Goal: Find specific page/section: Find specific page/section

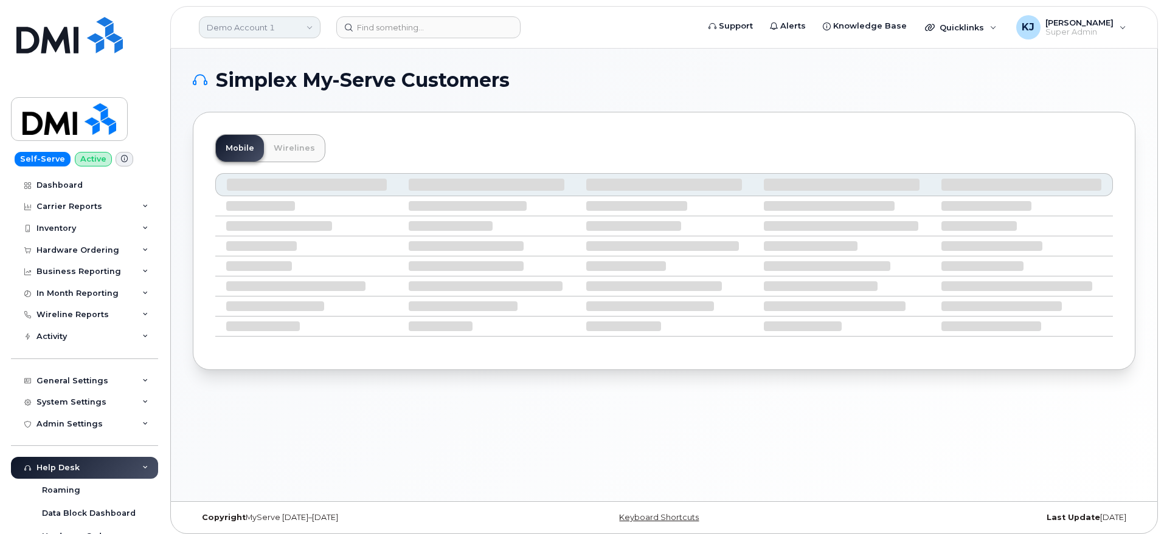
click at [284, 31] on link "Demo Account 1" at bounding box center [260, 27] width 122 height 22
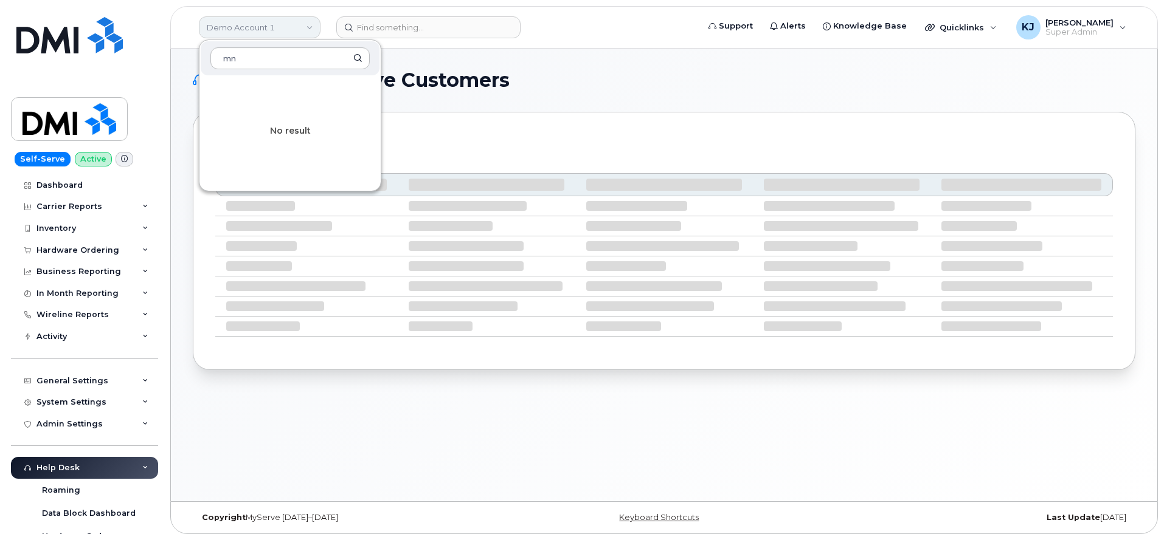
type input "m"
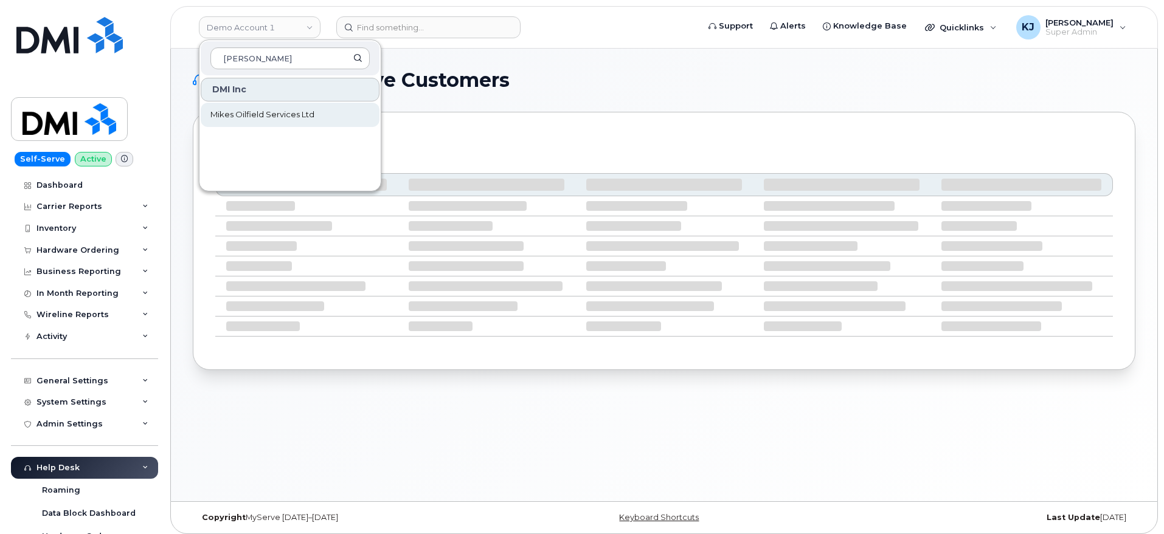
type input "mike"
click at [227, 117] on span "Mikes Oilfield Services Ltd" at bounding box center [262, 115] width 104 height 12
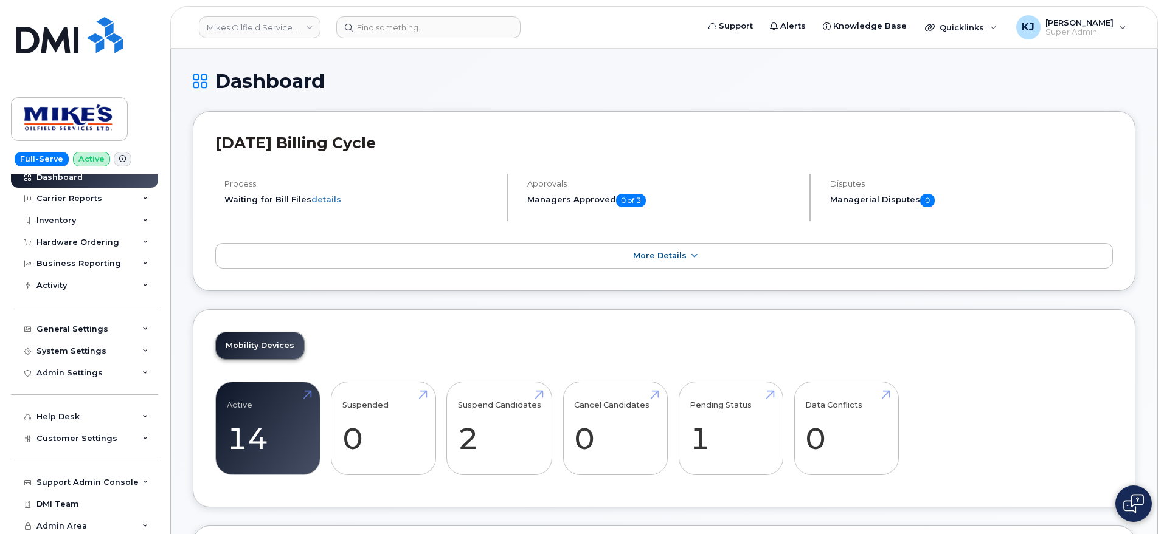
scroll to position [10, 0]
click at [97, 329] on div "General Settings" at bounding box center [72, 328] width 72 height 10
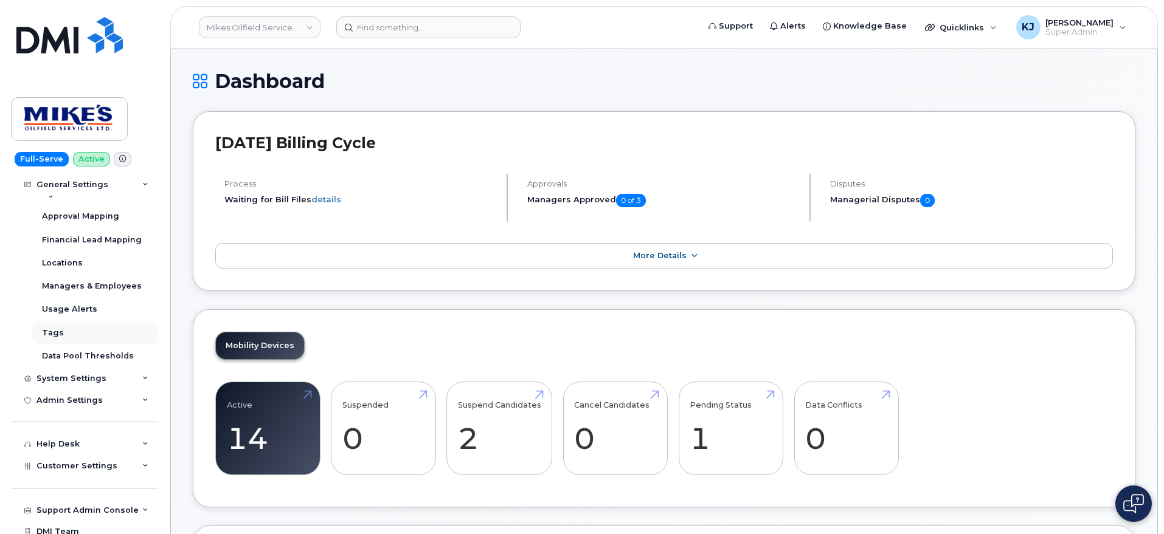
scroll to position [196, 0]
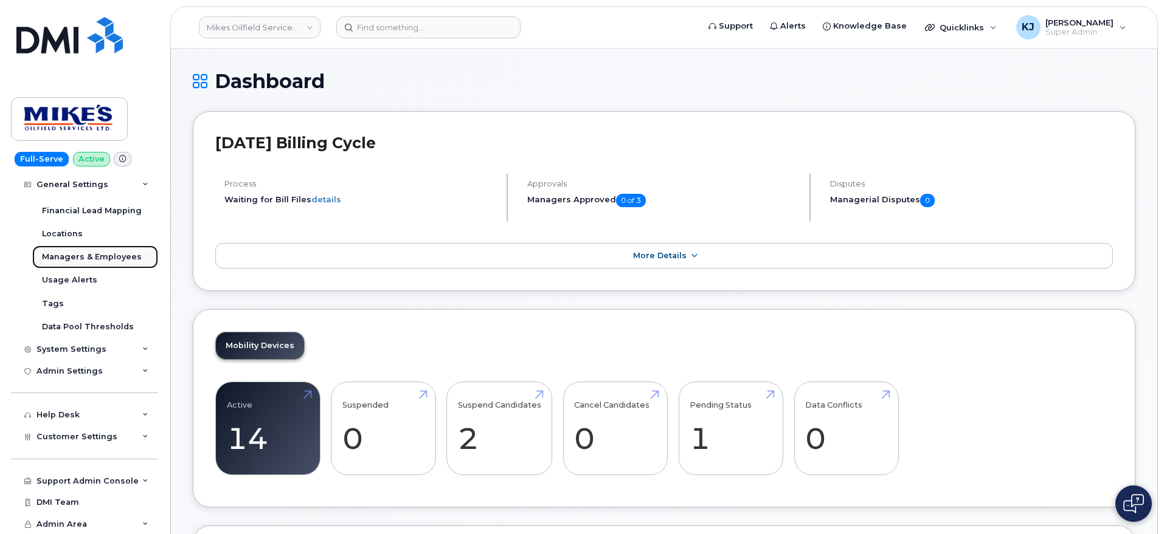
click at [109, 250] on link "Managers & Employees" at bounding box center [95, 257] width 126 height 23
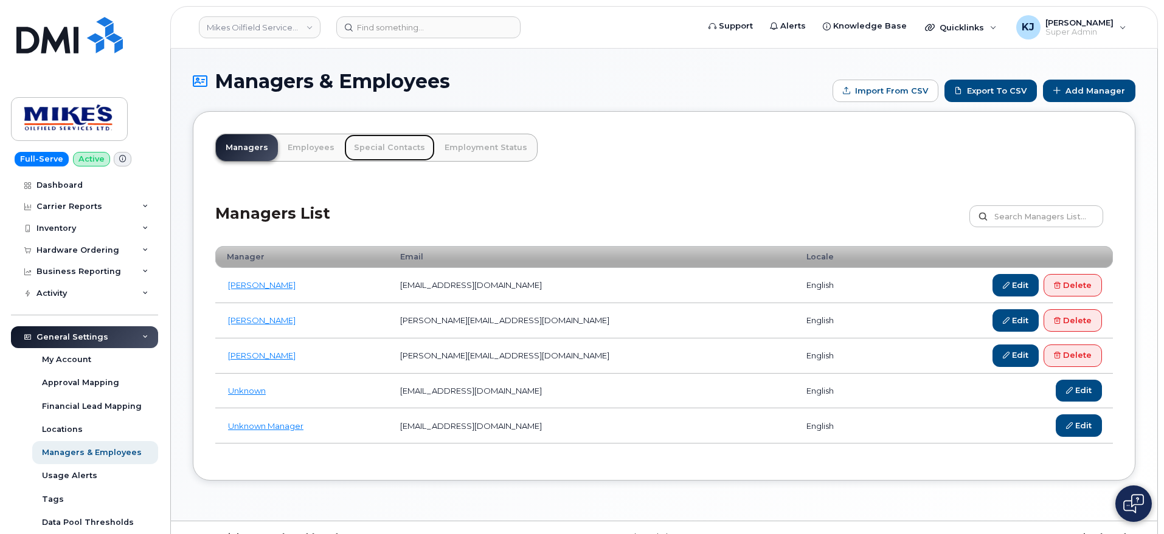
click at [391, 148] on link "Special Contacts" at bounding box center [389, 147] width 91 height 27
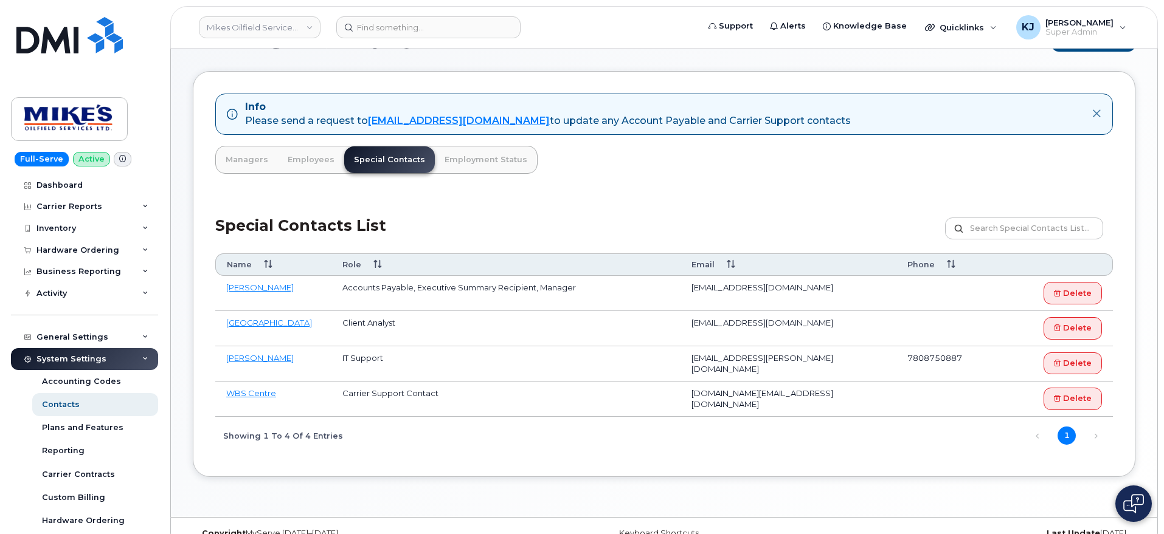
scroll to position [64, 0]
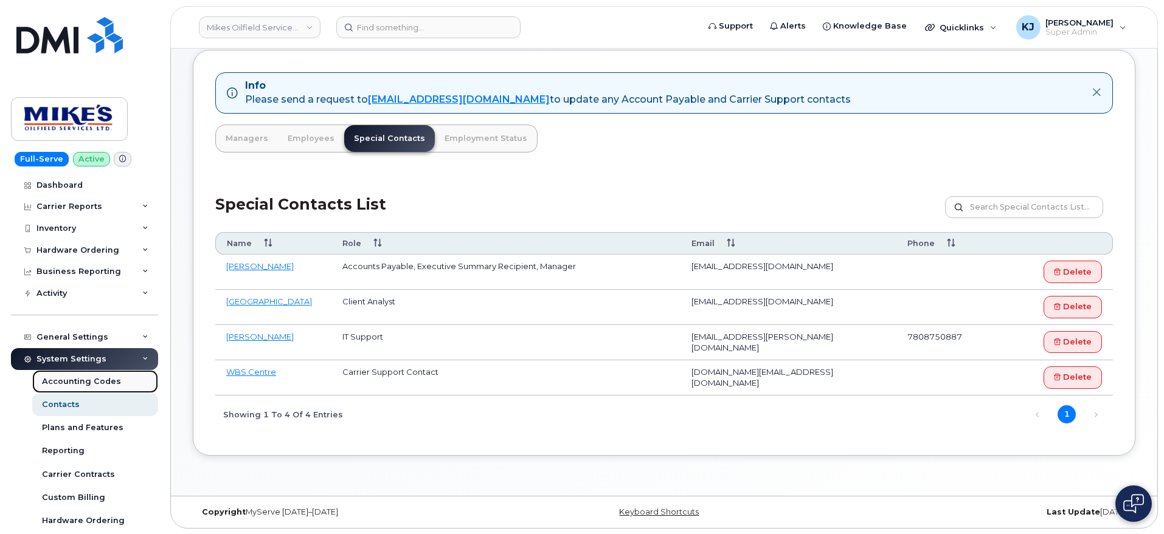
click at [86, 383] on div "Accounting Codes" at bounding box center [81, 381] width 79 height 11
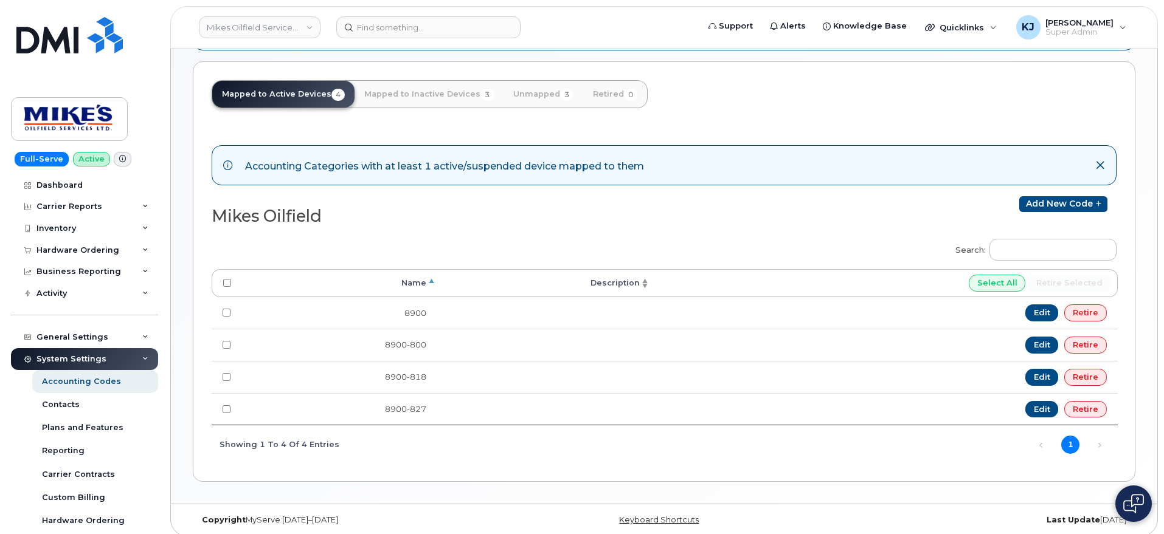
scroll to position [109, 0]
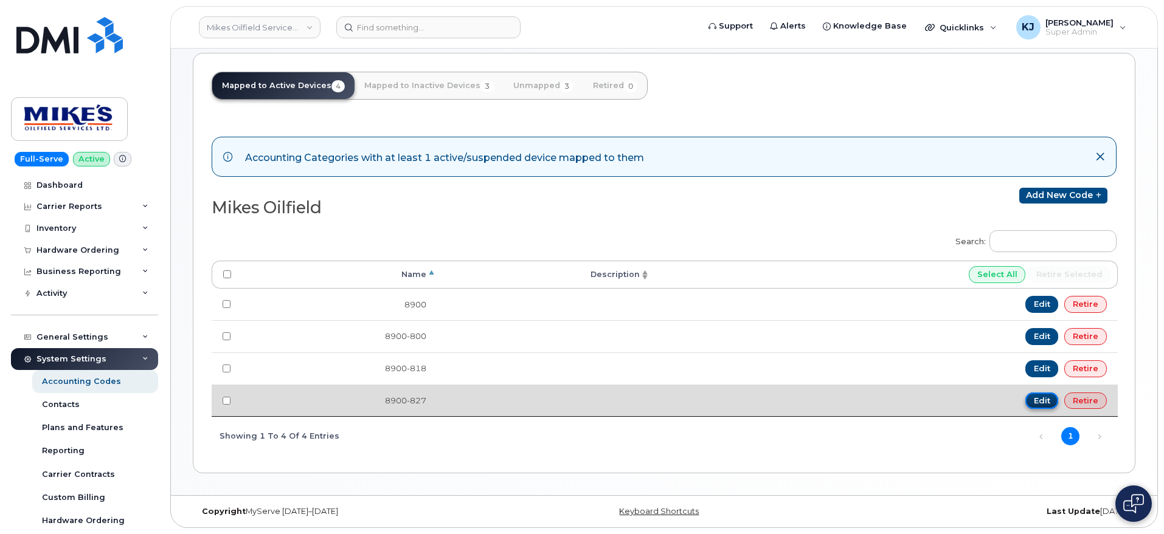
click at [1036, 399] on link "Edit" at bounding box center [1041, 401] width 33 height 17
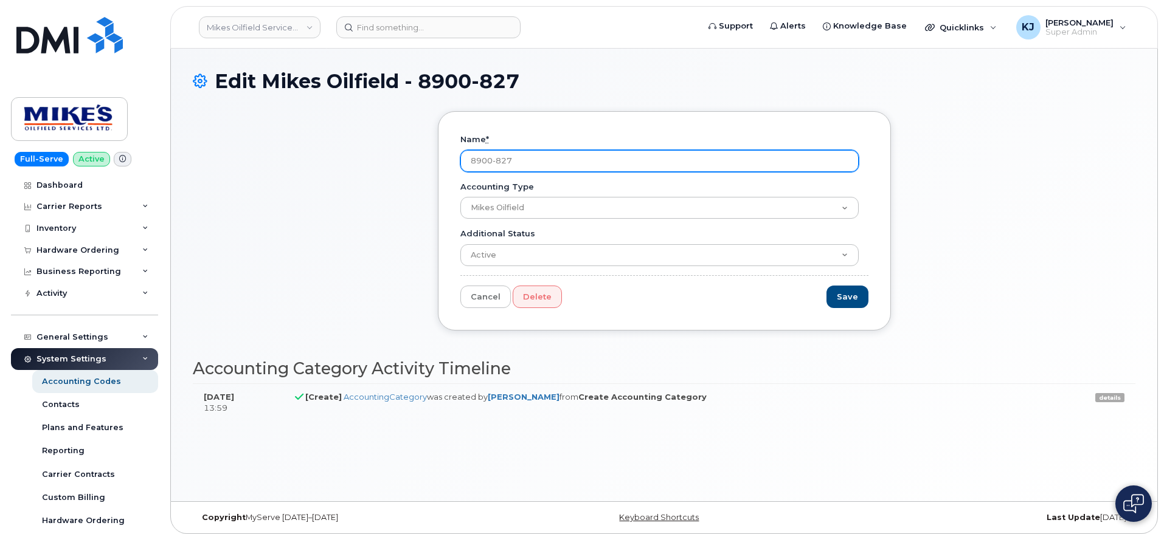
click at [505, 159] on input "8900-827" at bounding box center [659, 161] width 398 height 22
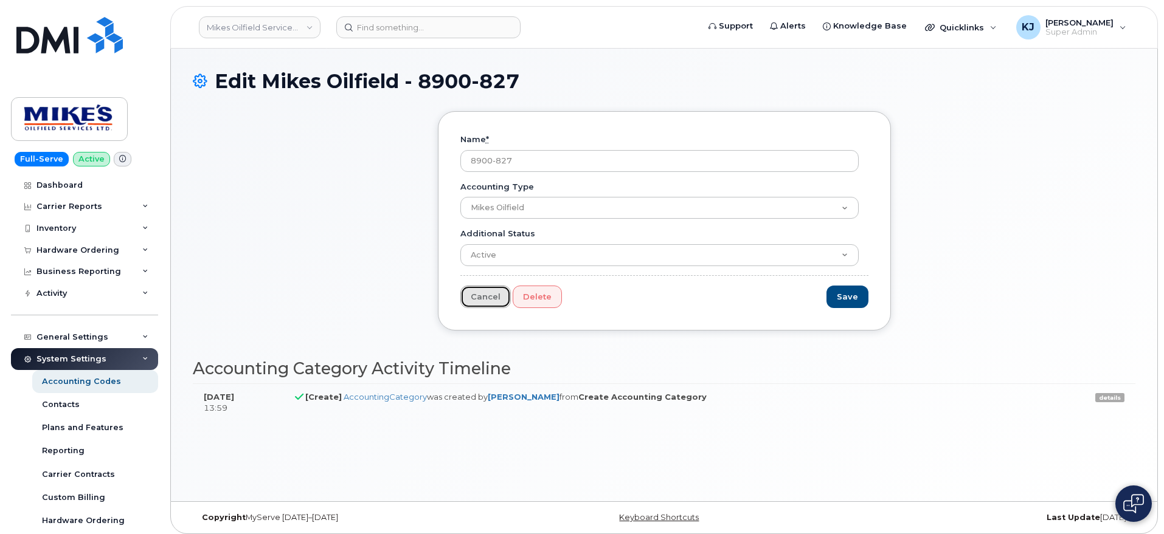
click at [479, 294] on link "Cancel" at bounding box center [485, 297] width 50 height 22
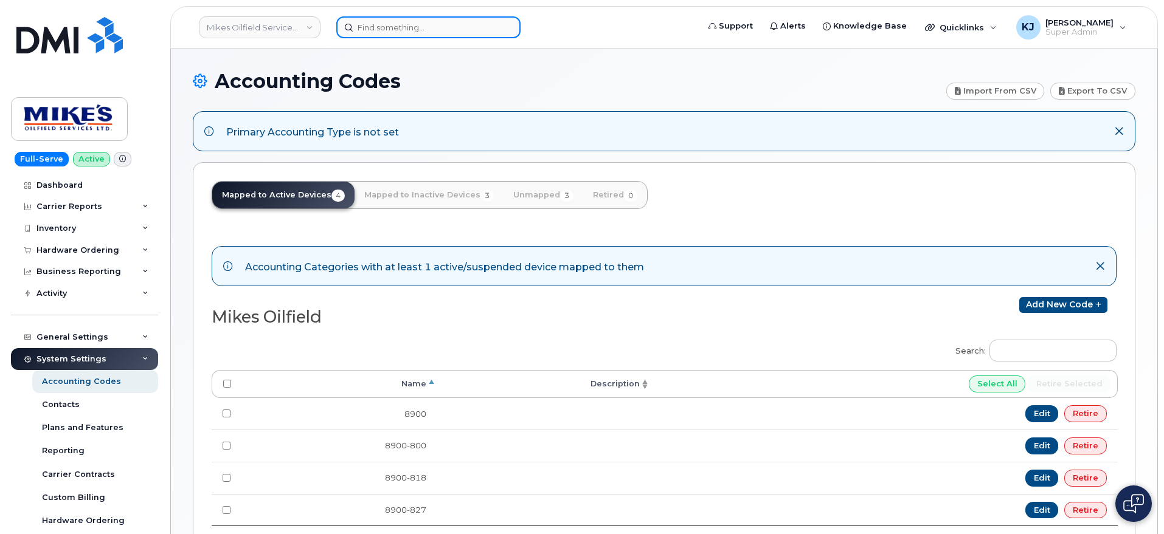
click at [393, 25] on input at bounding box center [428, 27] width 184 height 22
paste input "7802632879"
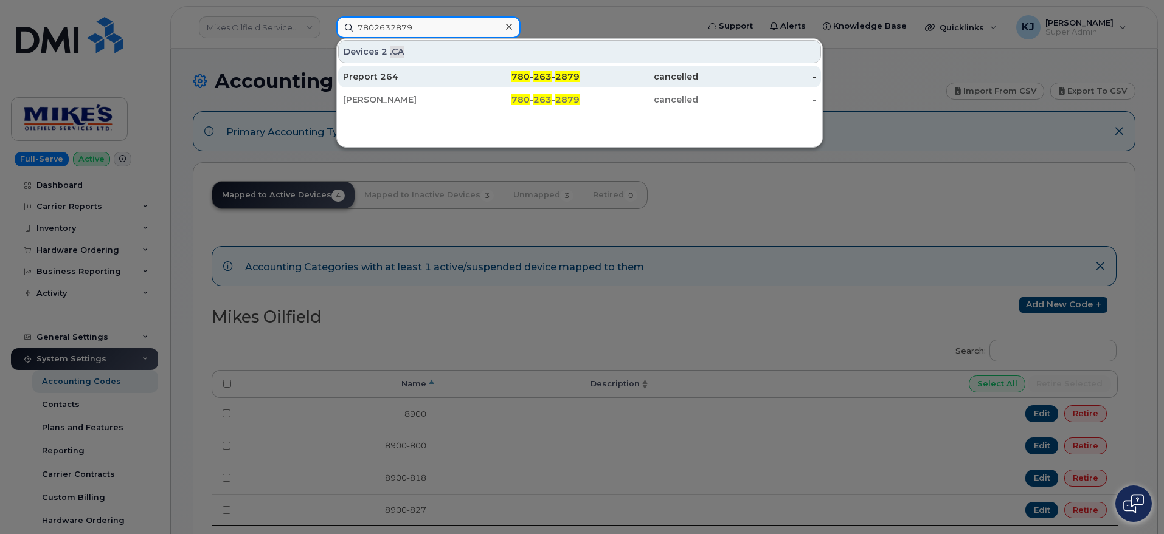
type input "7802632879"
click at [432, 74] on div "Preport 264" at bounding box center [402, 77] width 119 height 12
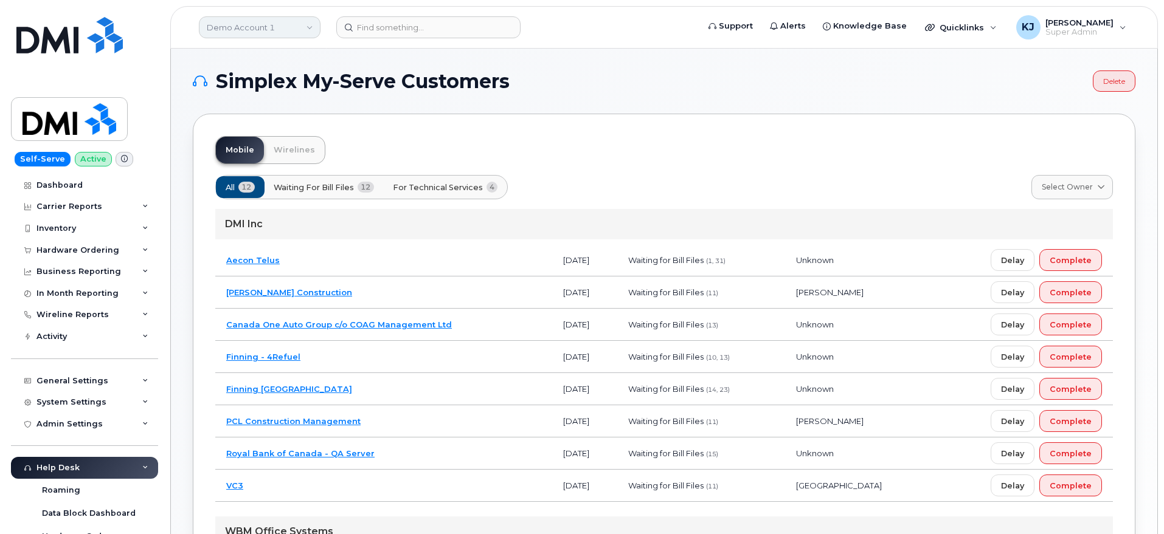
click at [285, 26] on link "Demo Account 1" at bounding box center [260, 27] width 122 height 22
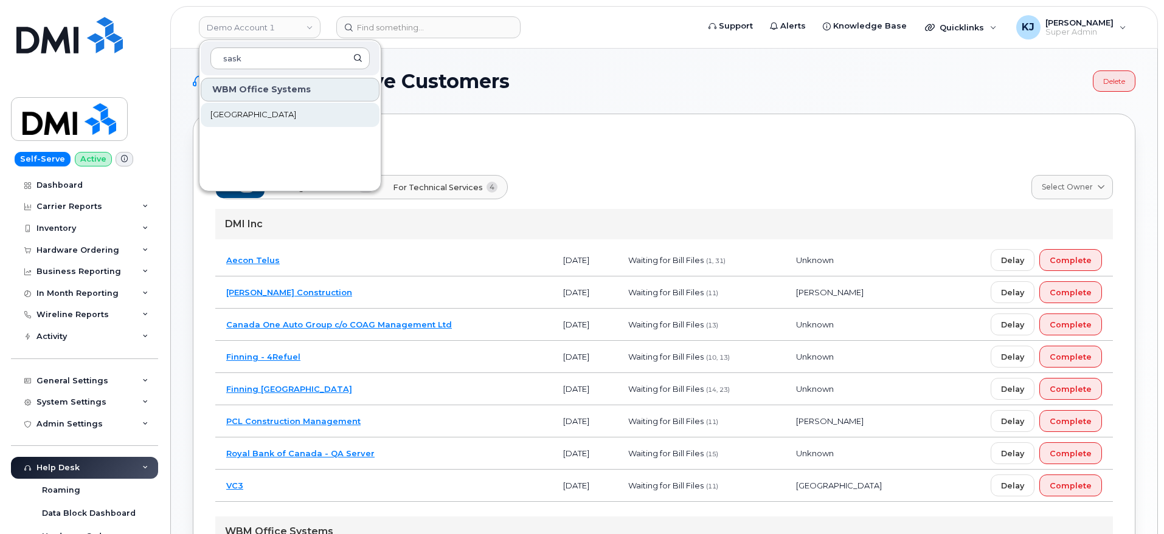
type input "sask"
click at [278, 120] on span "[GEOGRAPHIC_DATA]" at bounding box center [253, 115] width 86 height 12
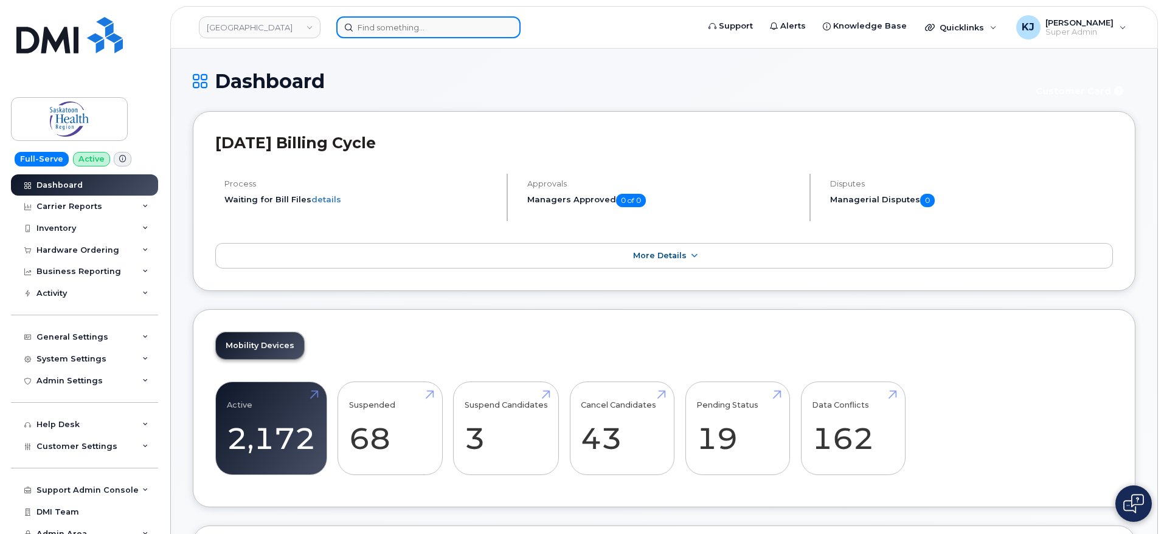
click at [397, 23] on input at bounding box center [428, 27] width 184 height 22
paste input "[PERSON_NAME]"
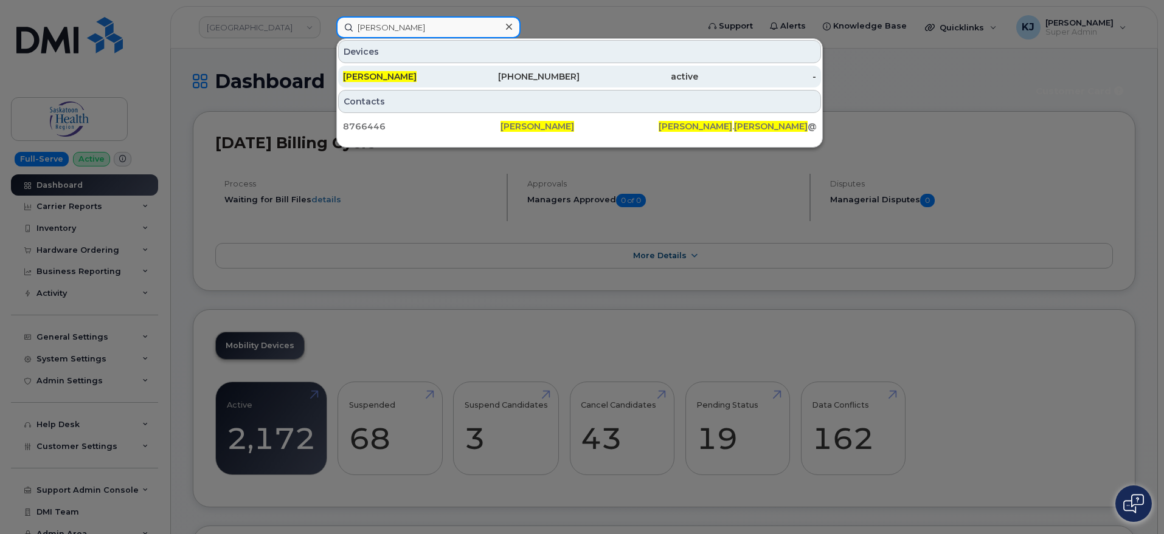
type input "[PERSON_NAME]"
click at [506, 74] on div "306-221-3850" at bounding box center [520, 77] width 119 height 12
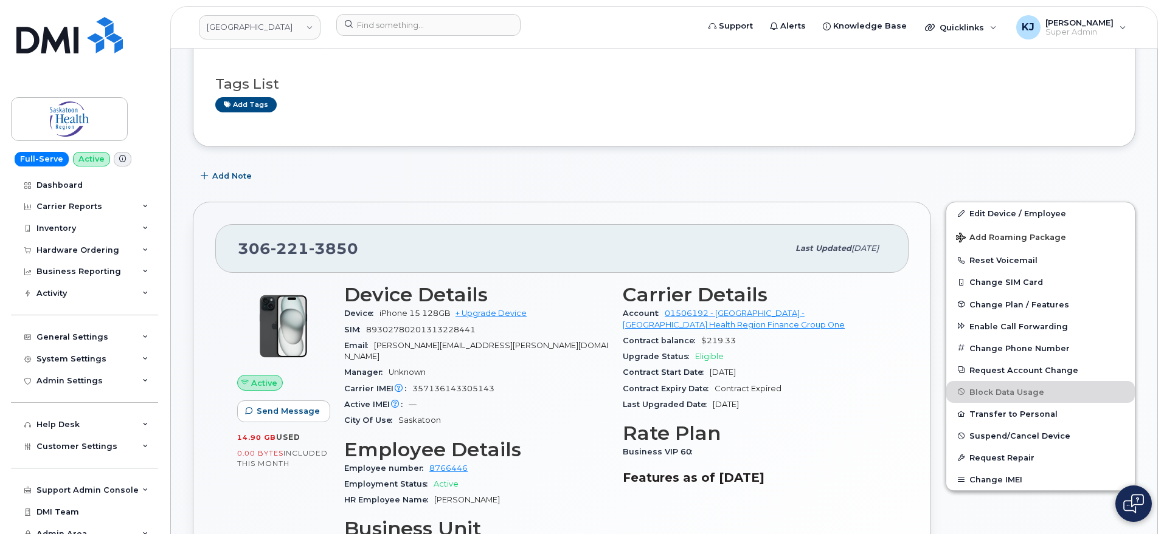
scroll to position [228, 0]
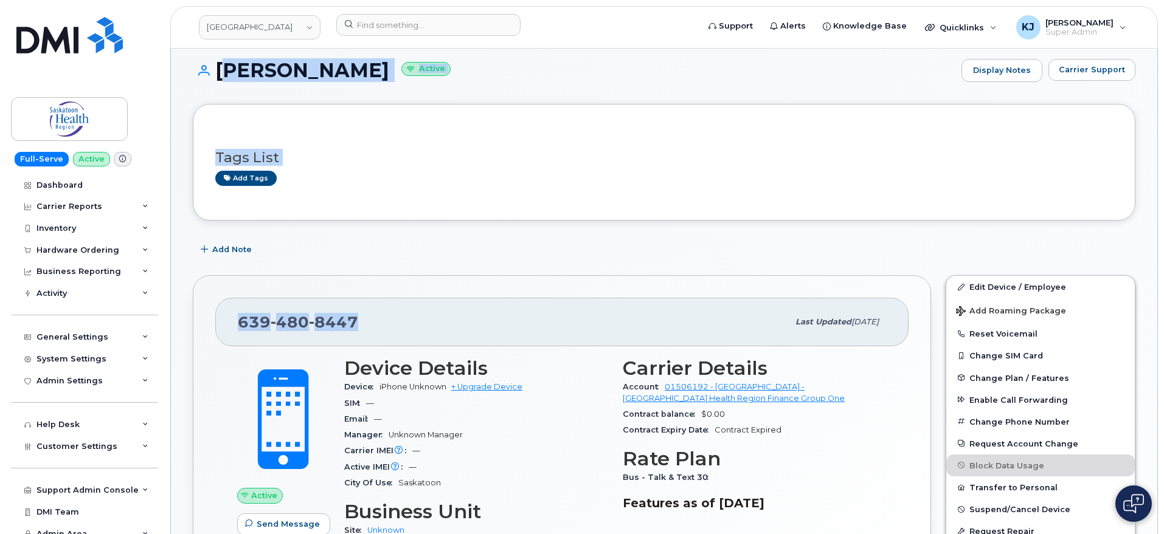
scroll to position [380, 0]
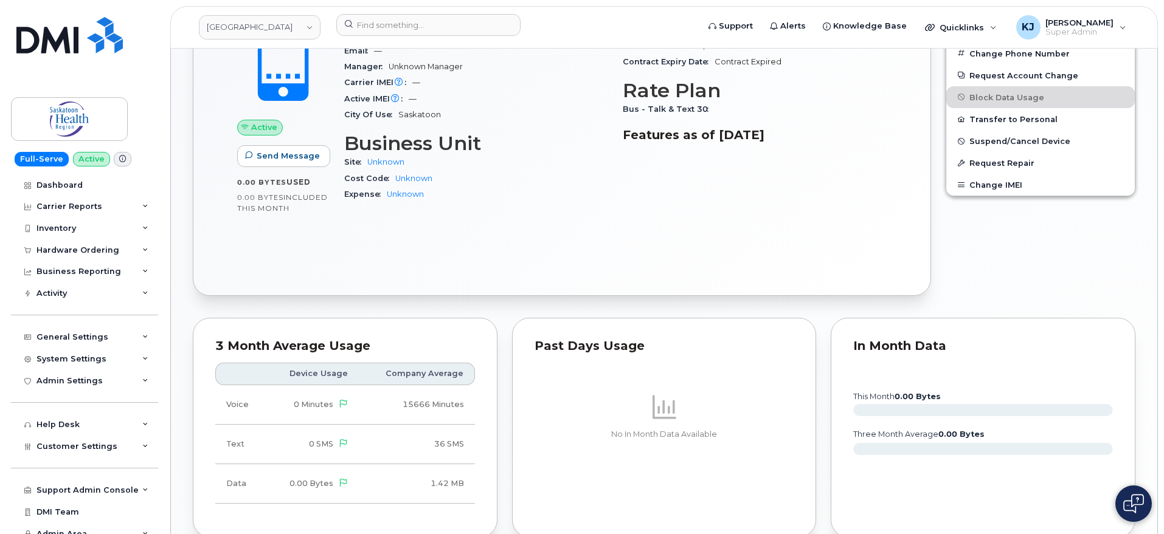
drag, startPoint x: 218, startPoint y: 80, endPoint x: 801, endPoint y: 228, distance: 601.0
click at [808, 239] on div "[PERSON_NAME] Active Display Notes Carrier Support Tags List Add tags Add Note …" at bounding box center [664, 216] width 986 height 1094
copy div "[PERSON_NAME] Active Display Notes Carrier Support Tags List Add tags Add Note …"
click at [89, 334] on div "General Settings" at bounding box center [72, 338] width 72 height 10
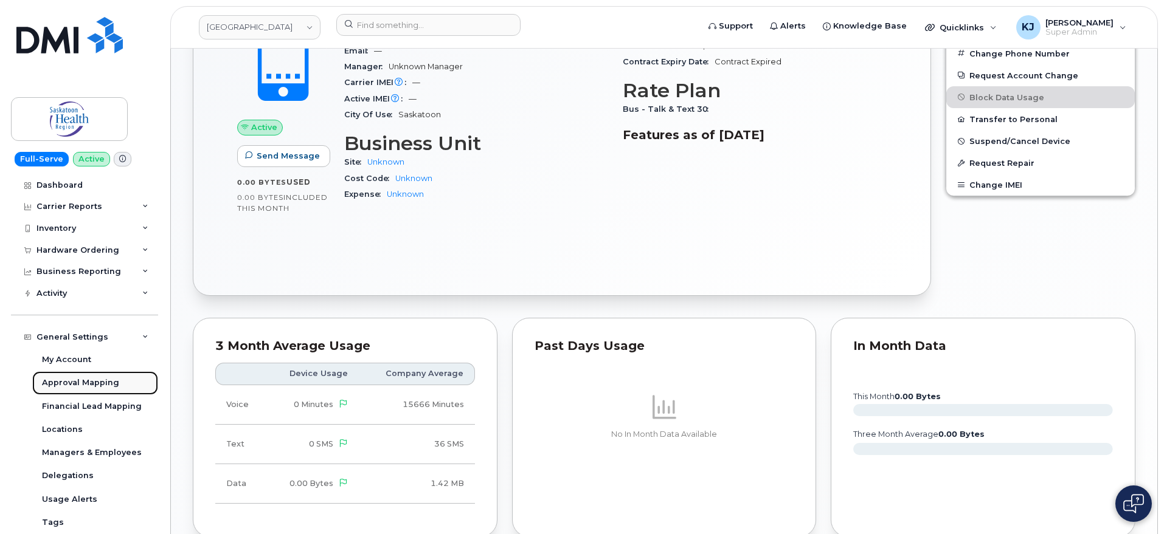
click at [83, 385] on div "Approval Mapping" at bounding box center [80, 383] width 77 height 11
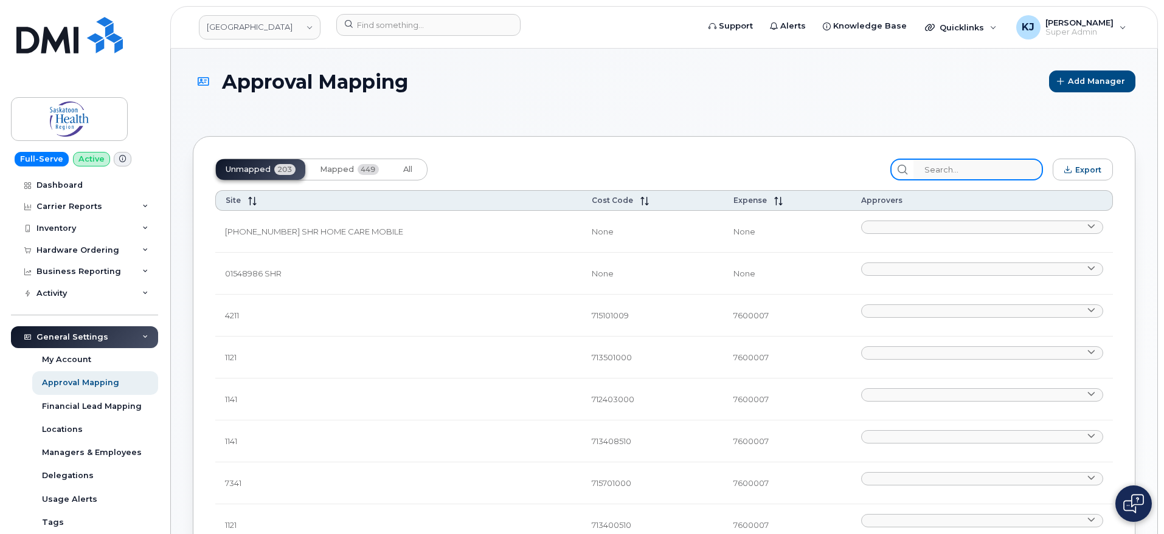
click at [957, 167] on input "search" at bounding box center [977, 170] width 129 height 22
paste input "101.9911.71510000131.7700022000"
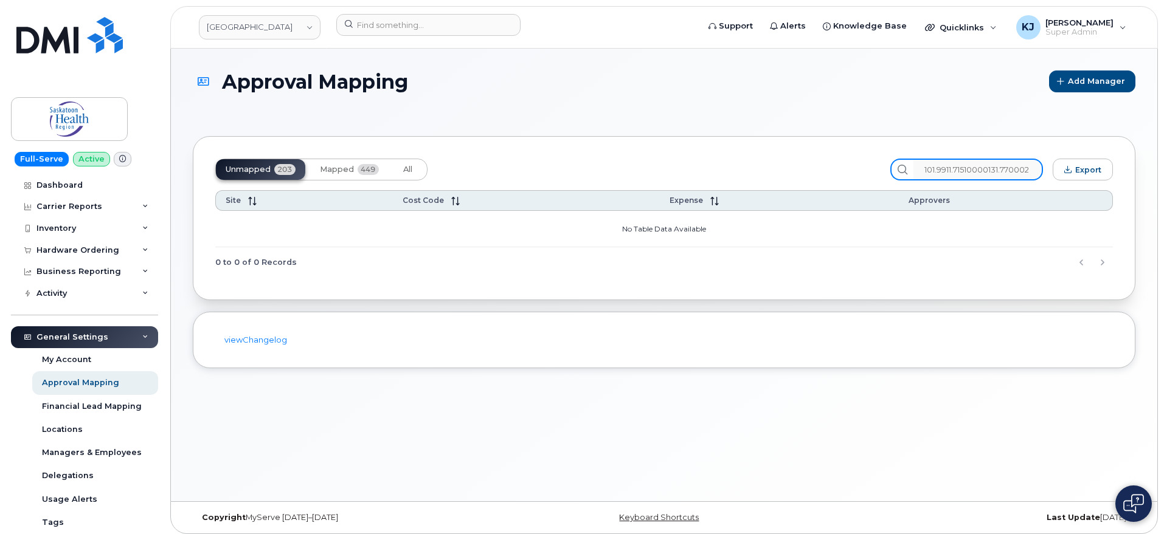
scroll to position [0, 33]
click at [357, 165] on button "Mapped 449" at bounding box center [349, 169] width 78 height 21
drag, startPoint x: 962, startPoint y: 176, endPoint x: 1128, endPoint y: 182, distance: 166.1
click at [1137, 181] on div "Approval Mapping Add Manager Unmapped 203 Mapped 449 All 101.9911.71510000131.7…" at bounding box center [664, 275] width 986 height 453
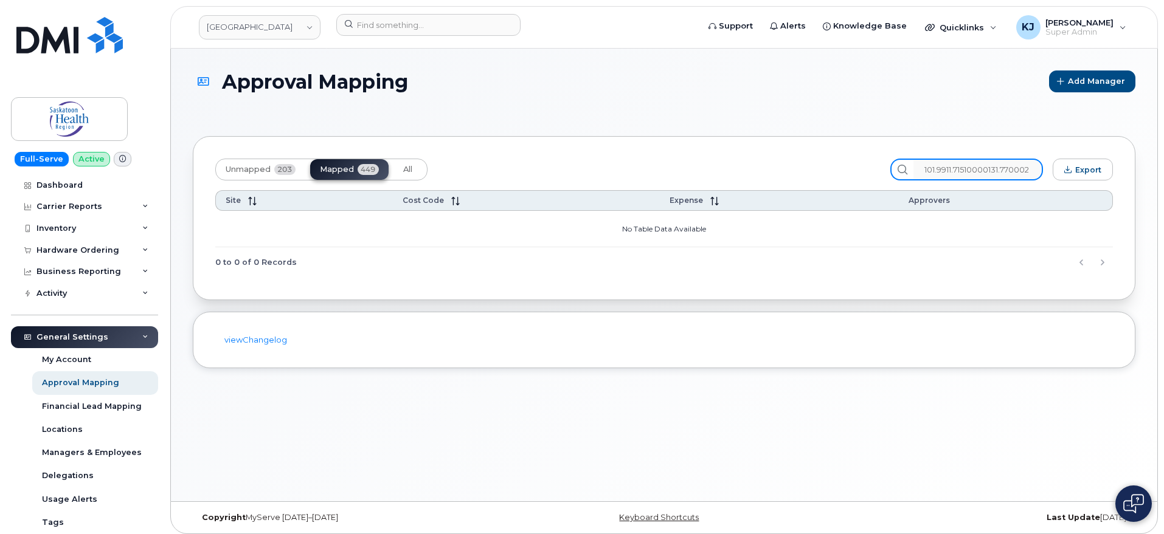
drag, startPoint x: 1032, startPoint y: 167, endPoint x: 369, endPoint y: 140, distance: 663.8
click at [369, 142] on div "Unmapped 203 Mapped 449 All 101.9911.71510000131.7700022000 Export Site Cost Co…" at bounding box center [664, 218] width 942 height 164
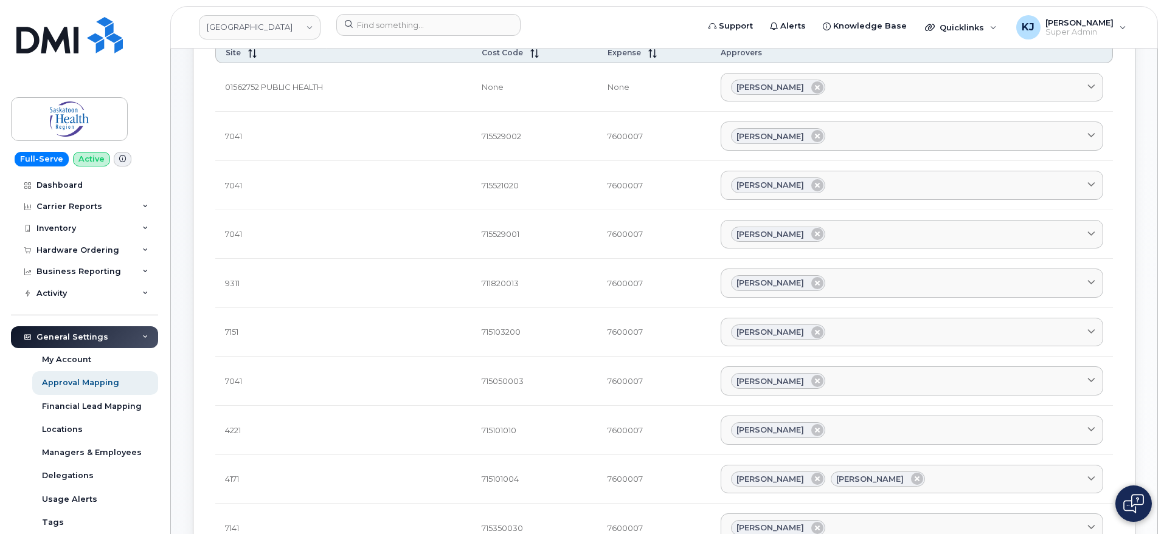
scroll to position [76, 0]
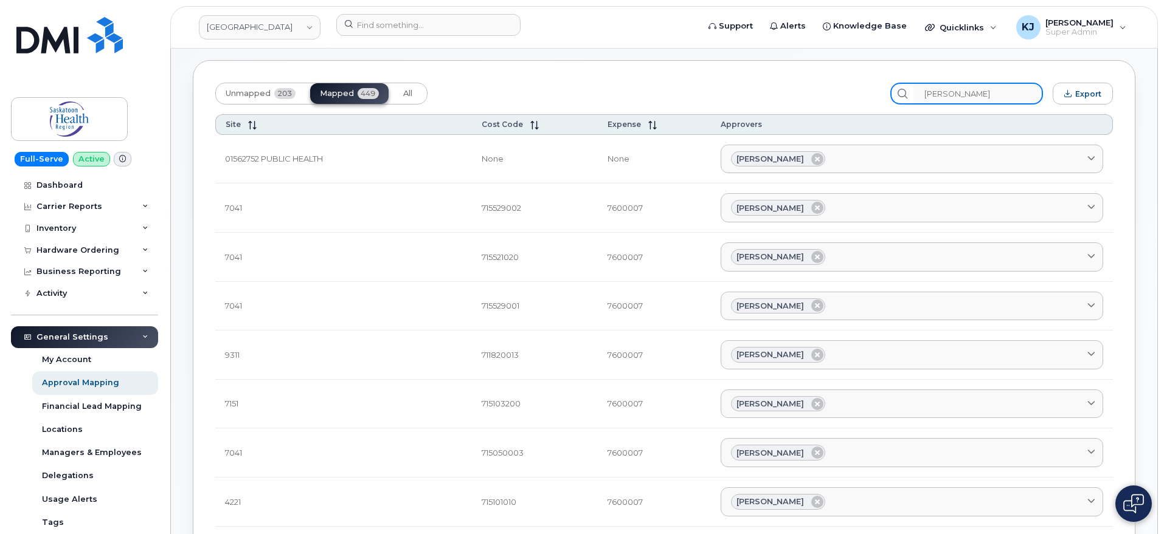
drag, startPoint x: 1000, startPoint y: 94, endPoint x: 703, endPoint y: 84, distance: 296.8
click at [703, 84] on div "Unmapped 203 Mapped 449 All Jackie leason Export" at bounding box center [663, 94] width 897 height 22
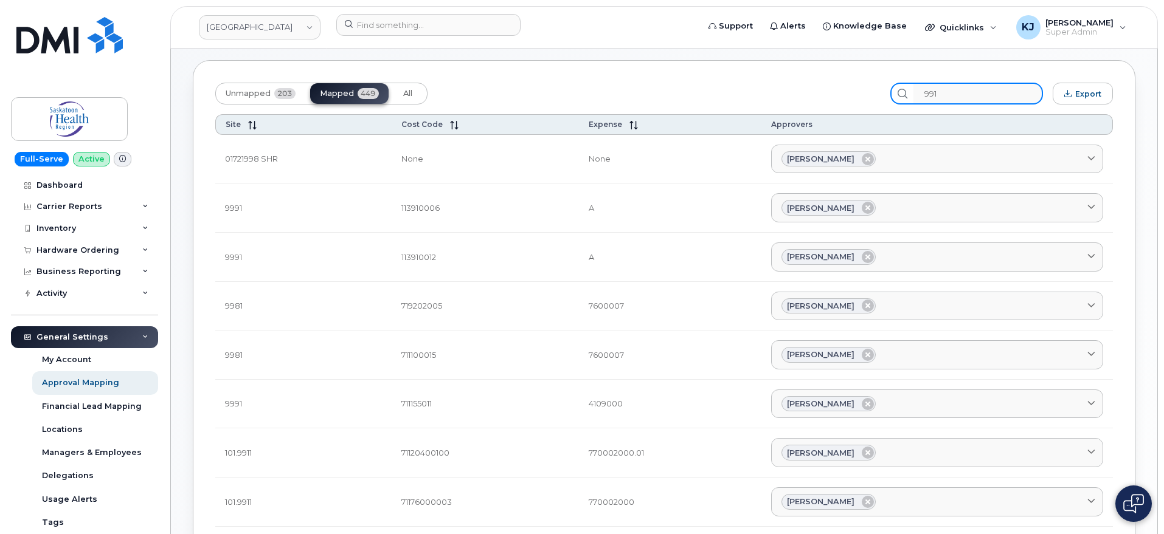
type input "9911"
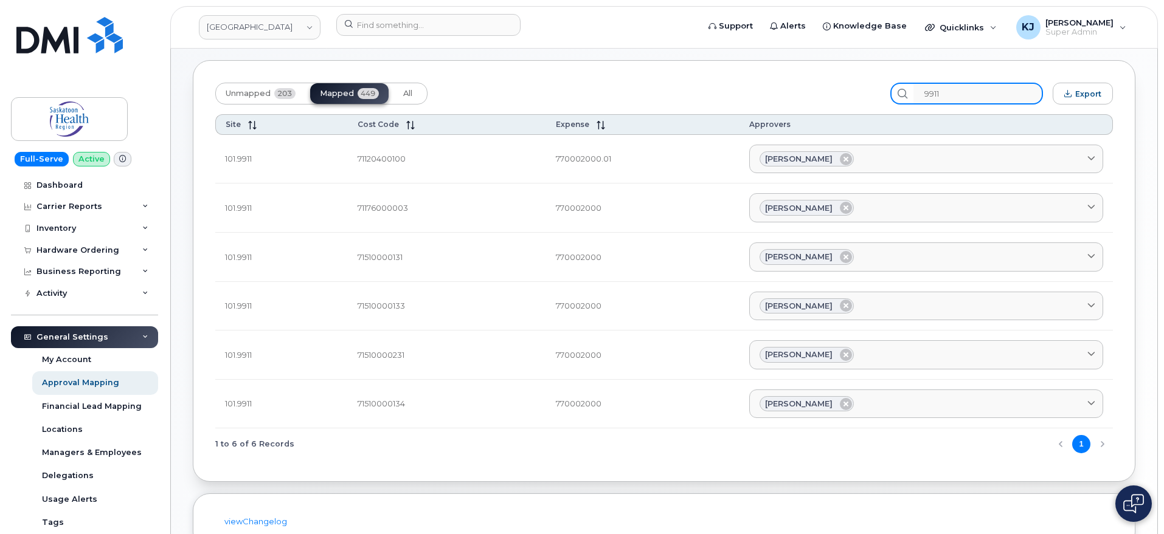
drag, startPoint x: 970, startPoint y: 89, endPoint x: 770, endPoint y: 97, distance: 200.2
click at [771, 96] on div "Unmapped 203 Mapped 449 All 9911 Export" at bounding box center [663, 94] width 897 height 22
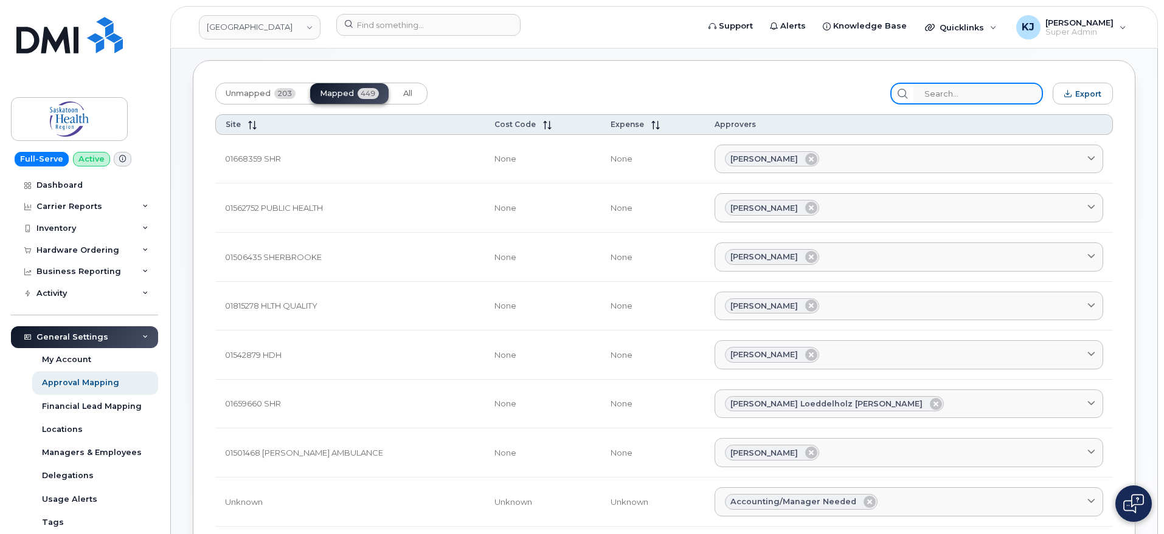
click at [974, 92] on input "search" at bounding box center [977, 94] width 129 height 22
paste input "71510000131"
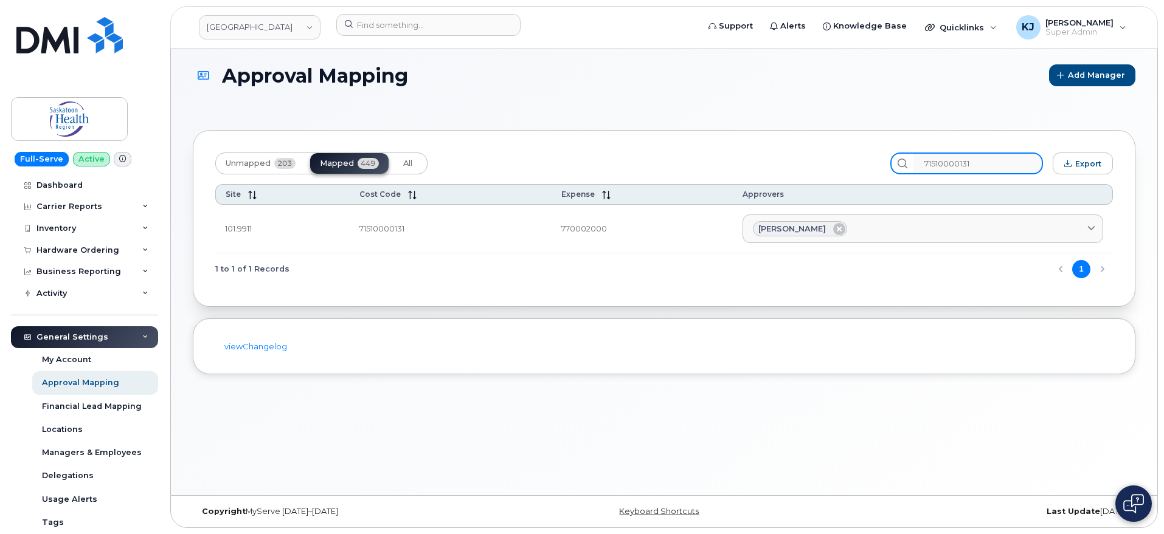
scroll to position [6, 0]
drag, startPoint x: 1000, startPoint y: 163, endPoint x: 830, endPoint y: 168, distance: 170.3
click at [831, 168] on div "Unmapped 203 Mapped 449 All 71510000131 Export" at bounding box center [663, 164] width 897 height 22
paste input "2"
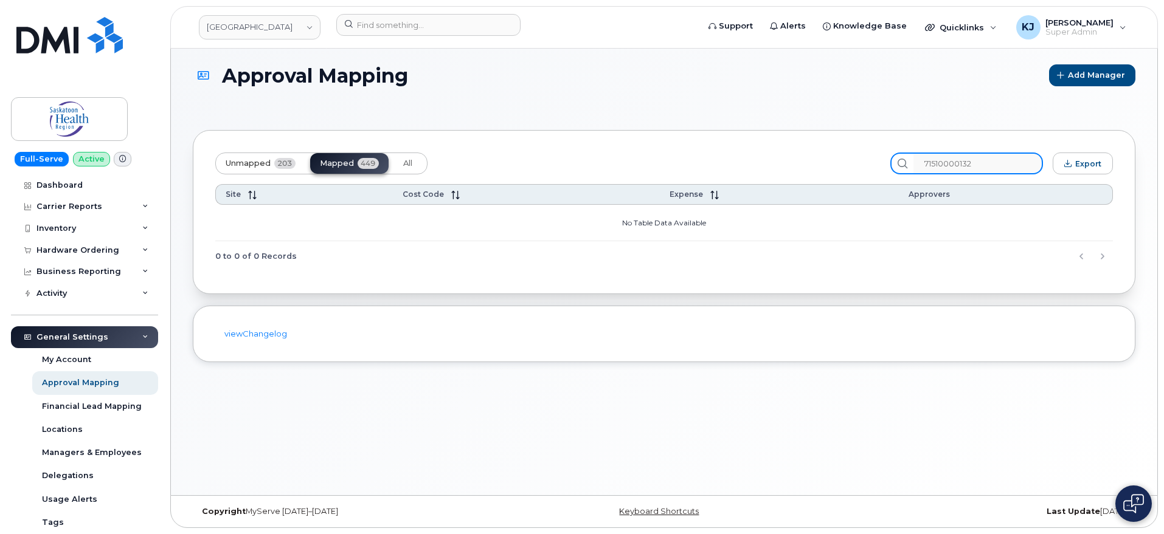
type input "71510000132"
click at [258, 166] on span "Unmapped" at bounding box center [248, 164] width 45 height 10
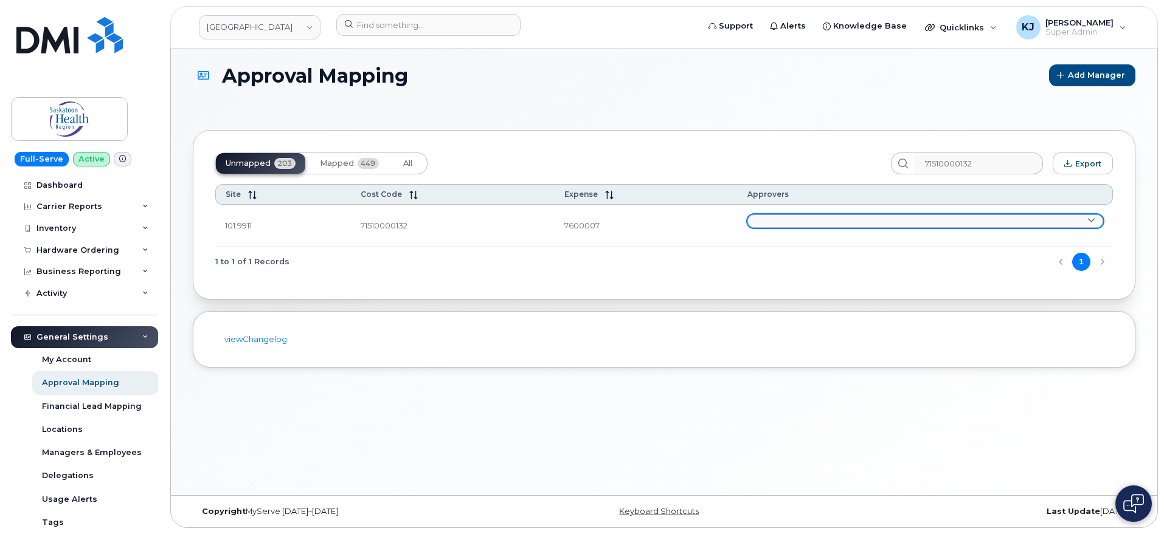
click at [827, 220] on link at bounding box center [925, 221] width 356 height 13
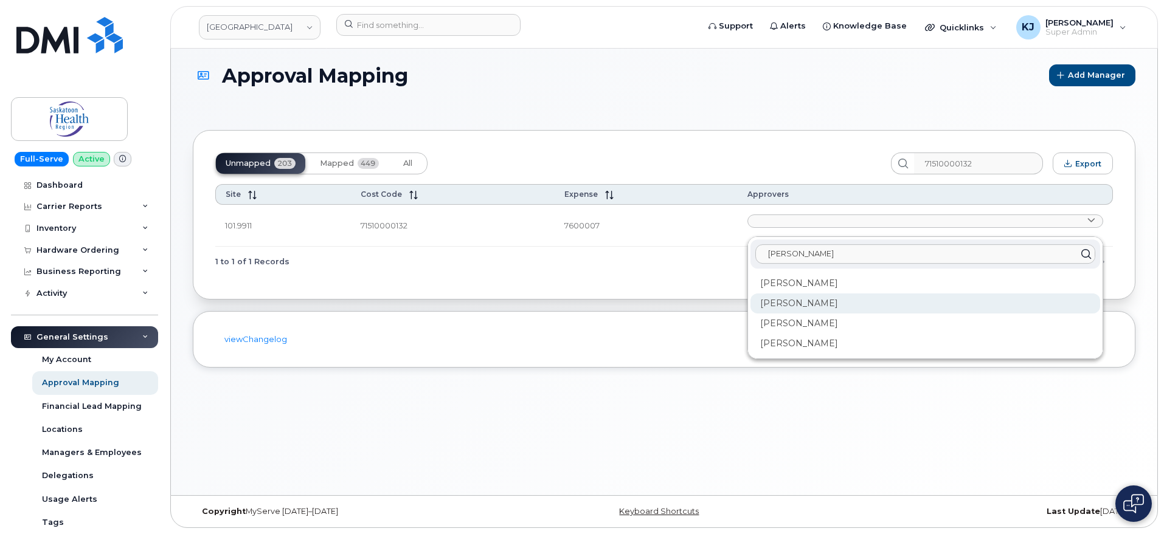
type input "jackie"
click at [835, 308] on div "Jackie Leason" at bounding box center [925, 304] width 350 height 20
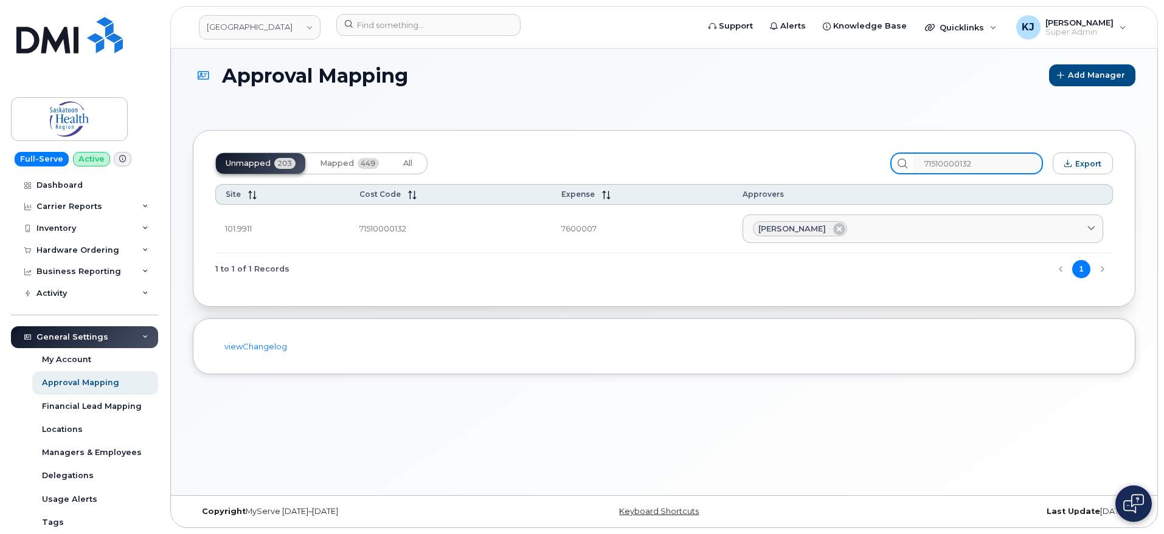
drag, startPoint x: 752, startPoint y: 168, endPoint x: 727, endPoint y: 159, distance: 26.5
click at [723, 164] on div "Unmapped 203 Mapped 449 All 71510000132 Export" at bounding box center [663, 164] width 897 height 22
paste input "3"
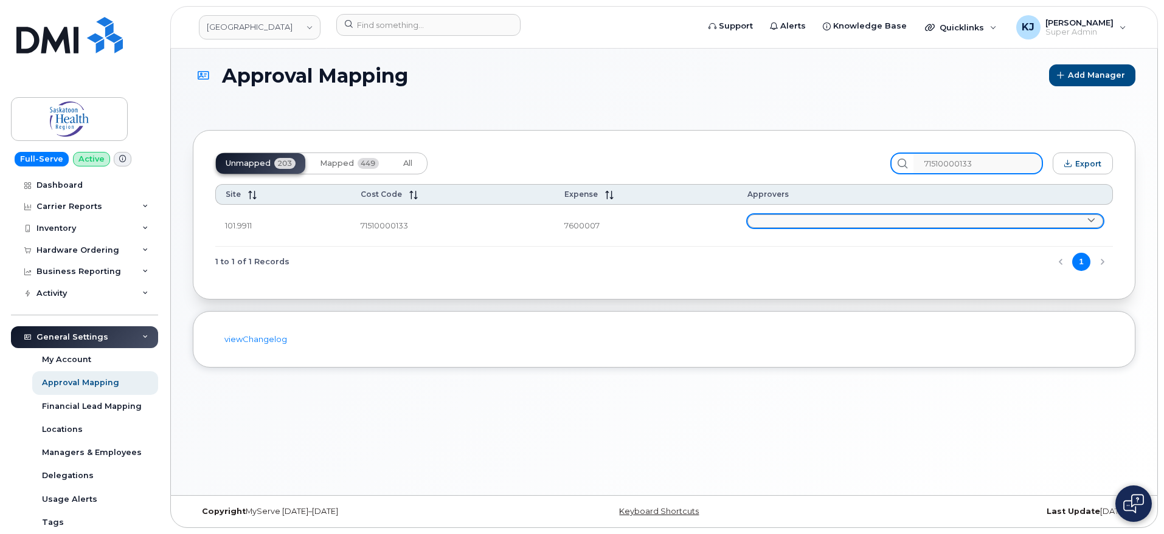
type input "71510000133"
click at [864, 219] on link at bounding box center [925, 221] width 356 height 13
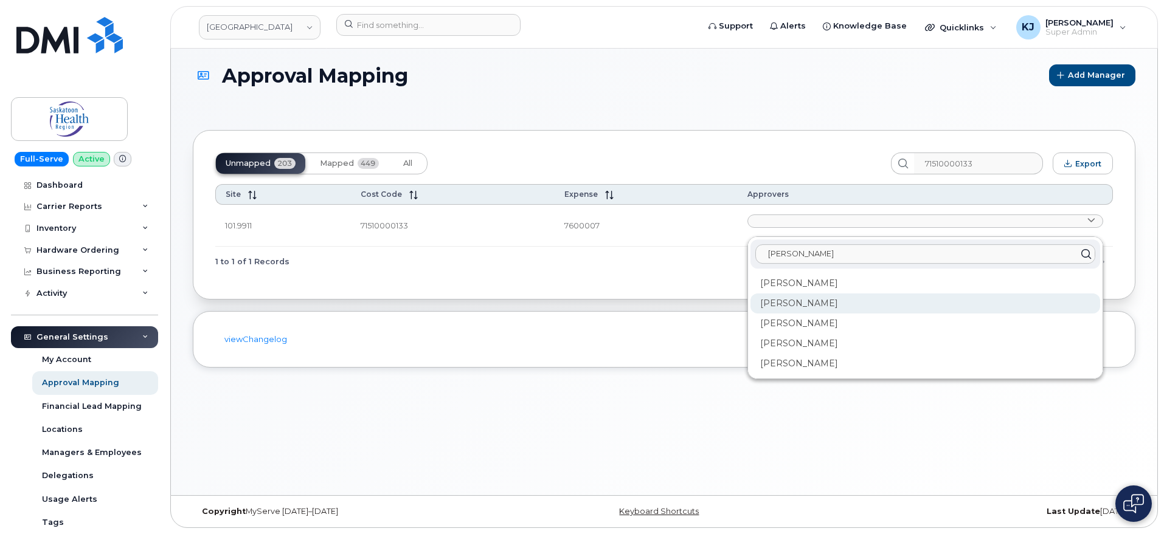
type input "jacki"
click at [825, 305] on div "Jackie Leason" at bounding box center [925, 304] width 350 height 20
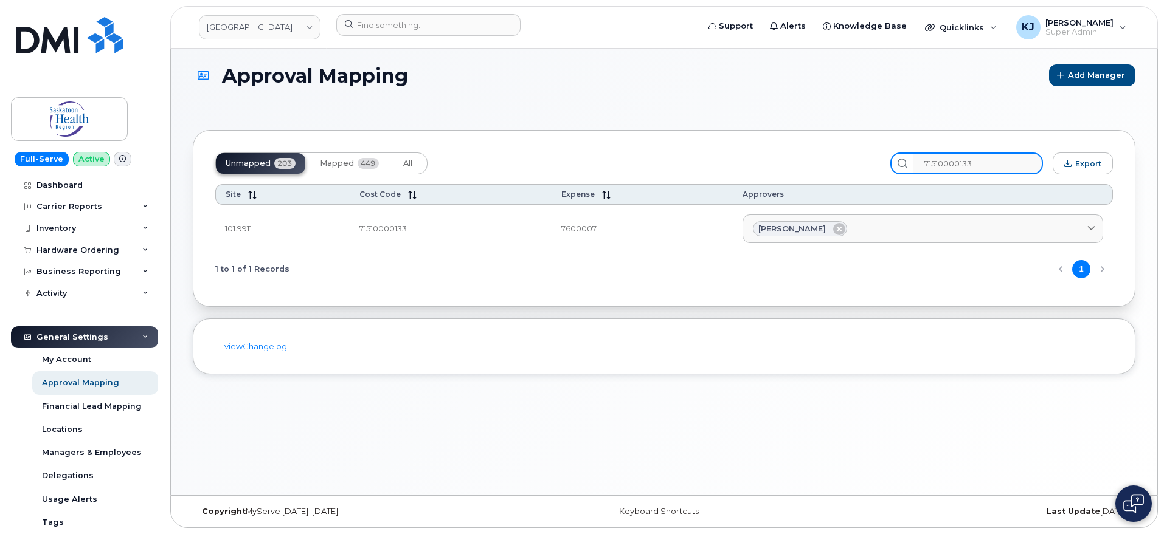
click at [997, 161] on input "71510000133" at bounding box center [977, 164] width 129 height 22
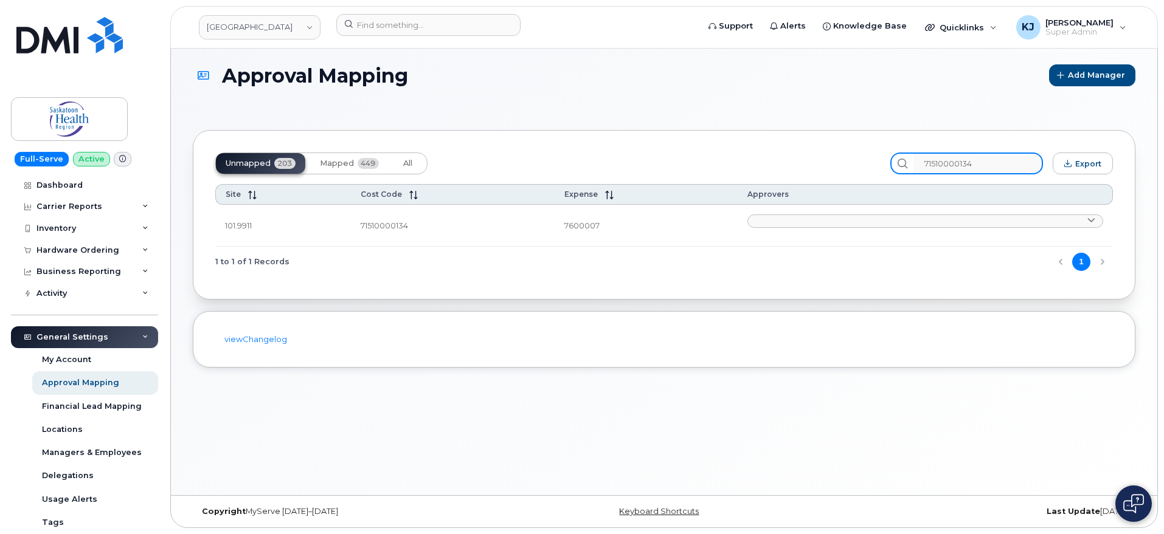
type input "71510000134"
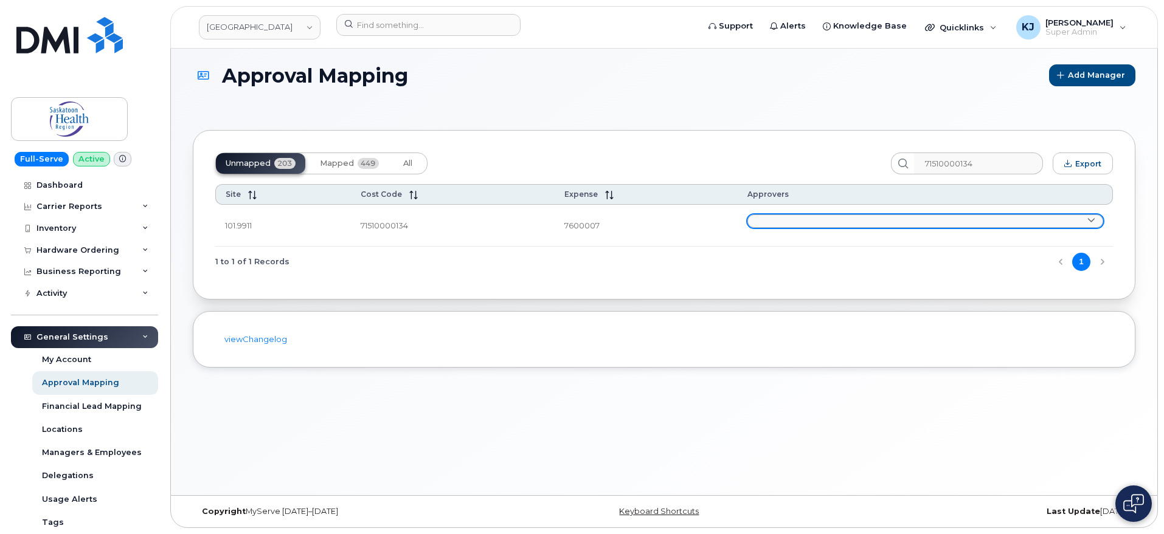
click at [907, 215] on link at bounding box center [925, 221] width 356 height 13
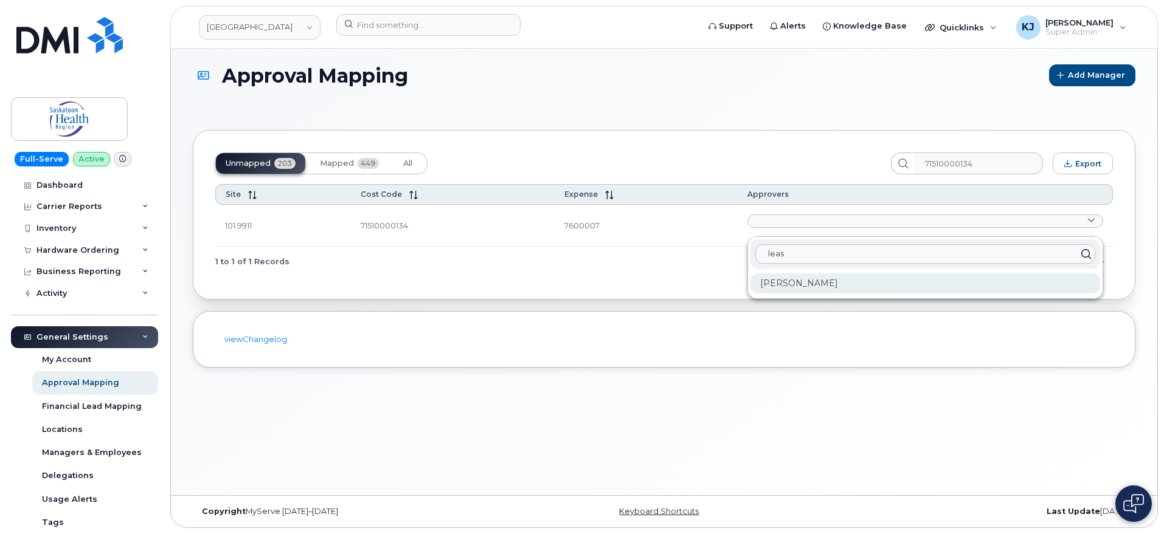
type input "leas"
click at [831, 283] on div "Jackie Leason" at bounding box center [925, 284] width 350 height 20
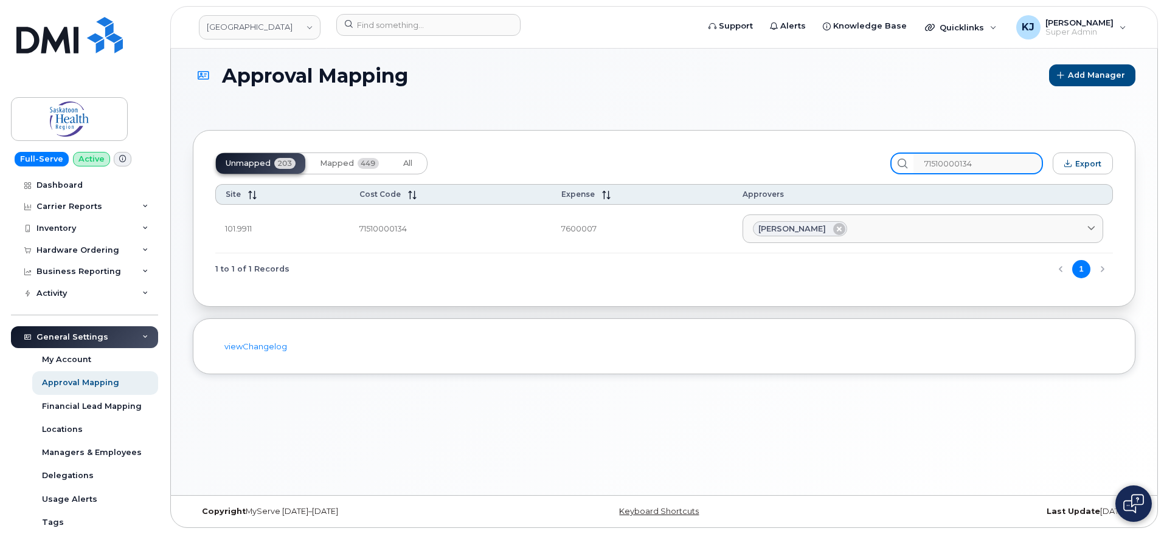
click at [1013, 164] on input "71510000134" at bounding box center [977, 164] width 129 height 22
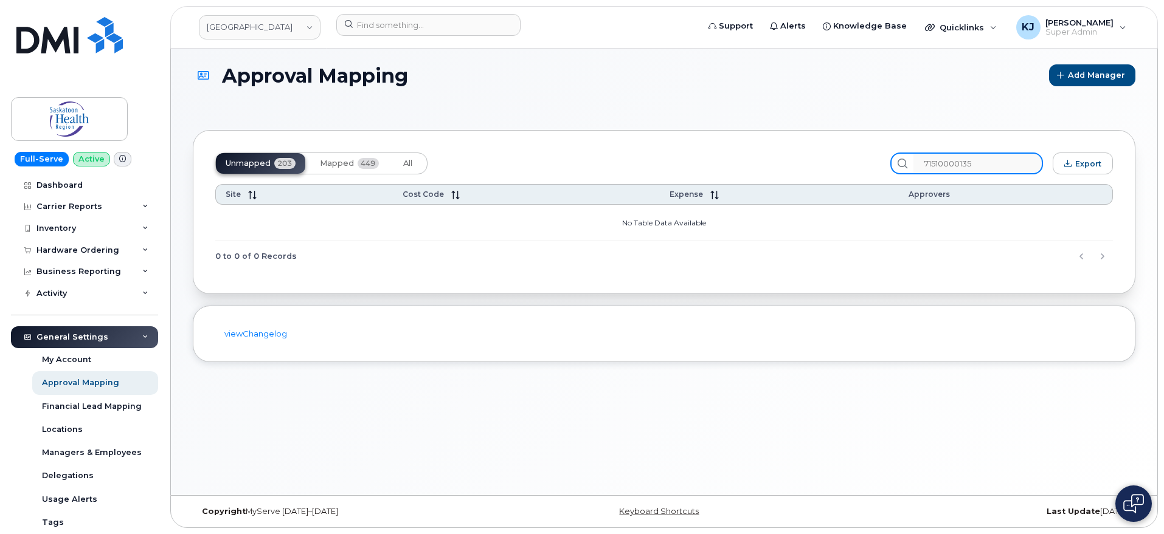
drag, startPoint x: 692, startPoint y: 166, endPoint x: 633, endPoint y: 166, distance: 59.0
click at [633, 166] on div "Unmapped 203 Mapped 449 All 71510000135 Export" at bounding box center [663, 164] width 897 height 22
paste input "0"
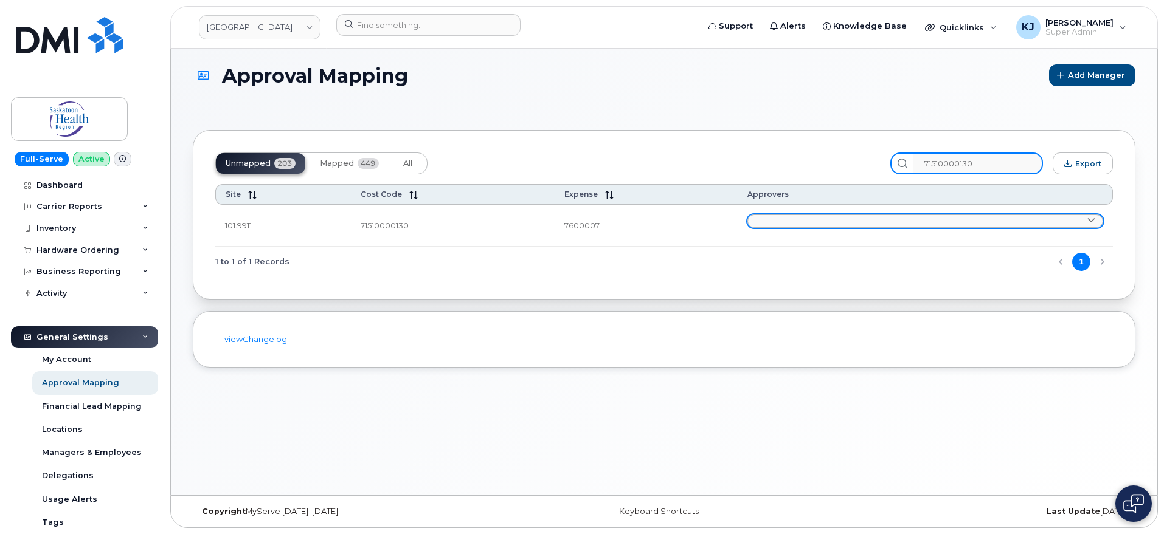
type input "71510000130"
click at [794, 216] on link at bounding box center [925, 221] width 356 height 13
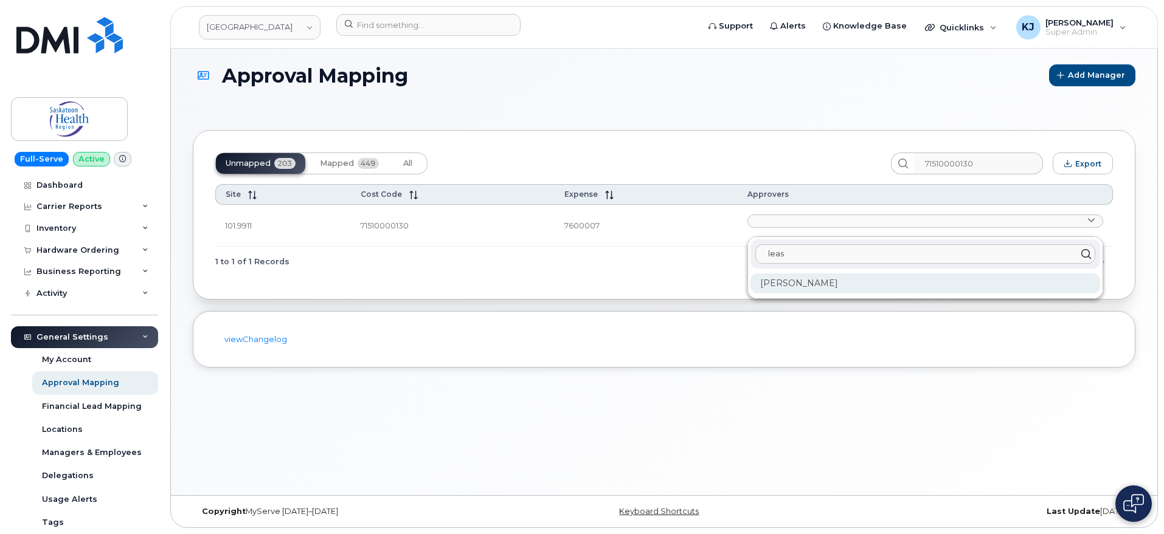
type input "leas"
click at [910, 278] on div "Jackie Leason" at bounding box center [925, 284] width 350 height 20
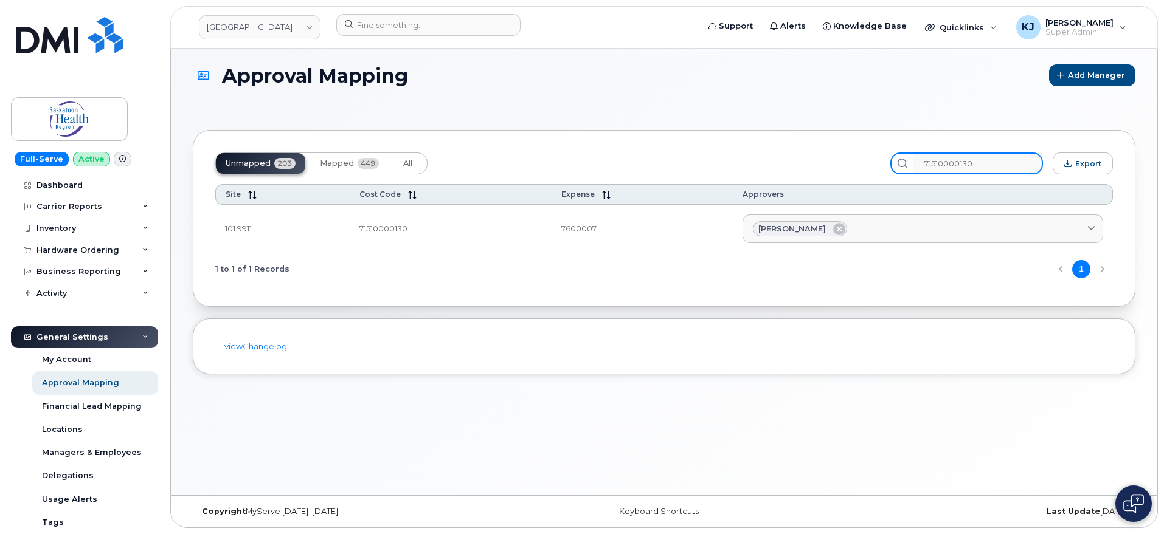
click at [676, 150] on div "Unmapped 203 Mapped 449 All 71510000130 Export Site Cost Code Expense Approvers…" at bounding box center [664, 218] width 942 height 177
paste input "2"
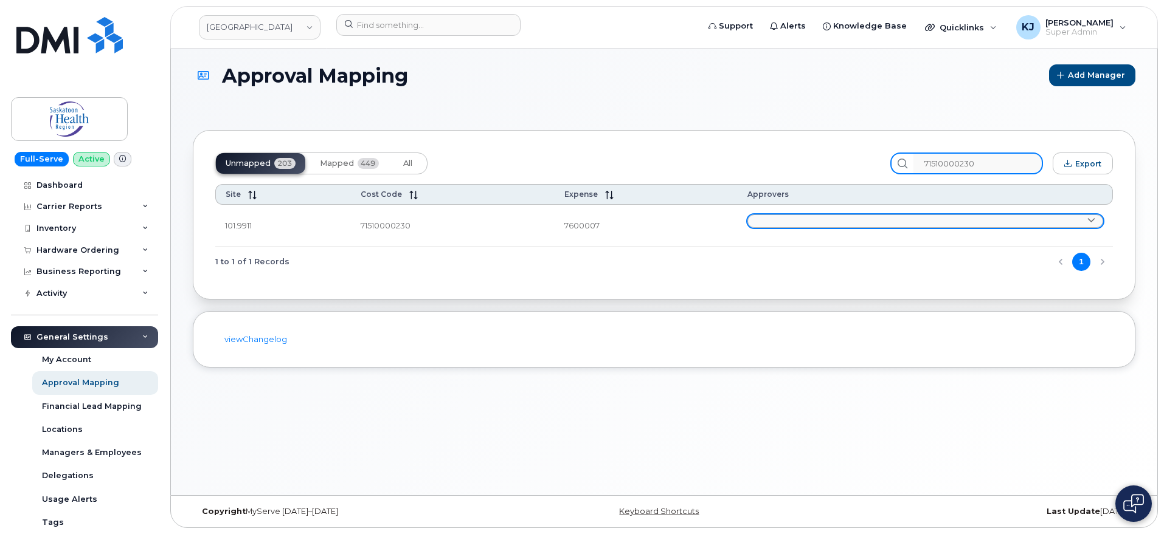
type input "71510000230"
click at [780, 219] on link at bounding box center [925, 221] width 356 height 13
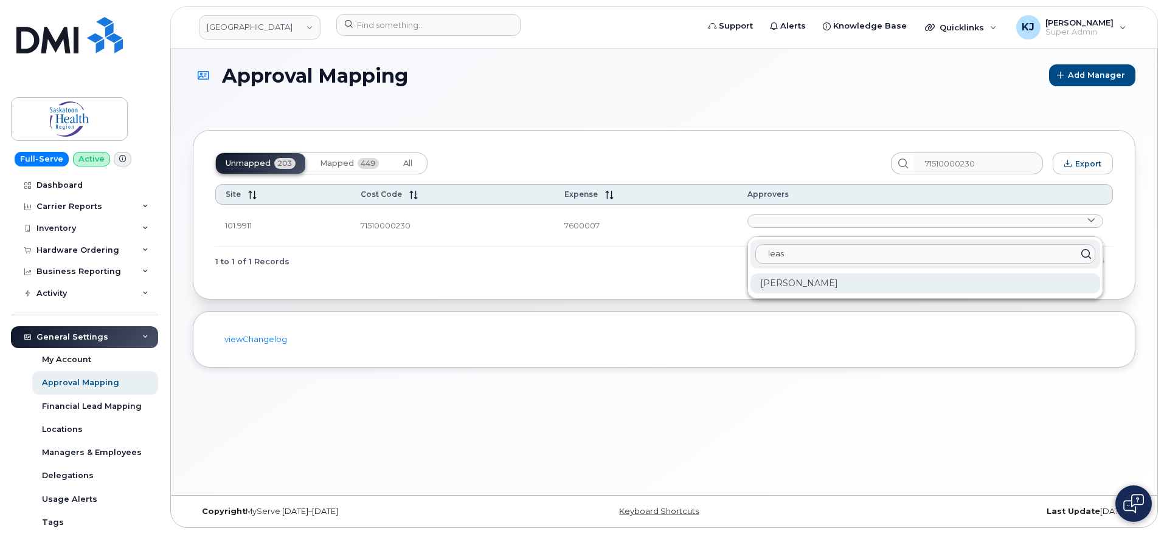
type input "leas"
click at [773, 285] on div "Jackie Leason" at bounding box center [925, 284] width 350 height 20
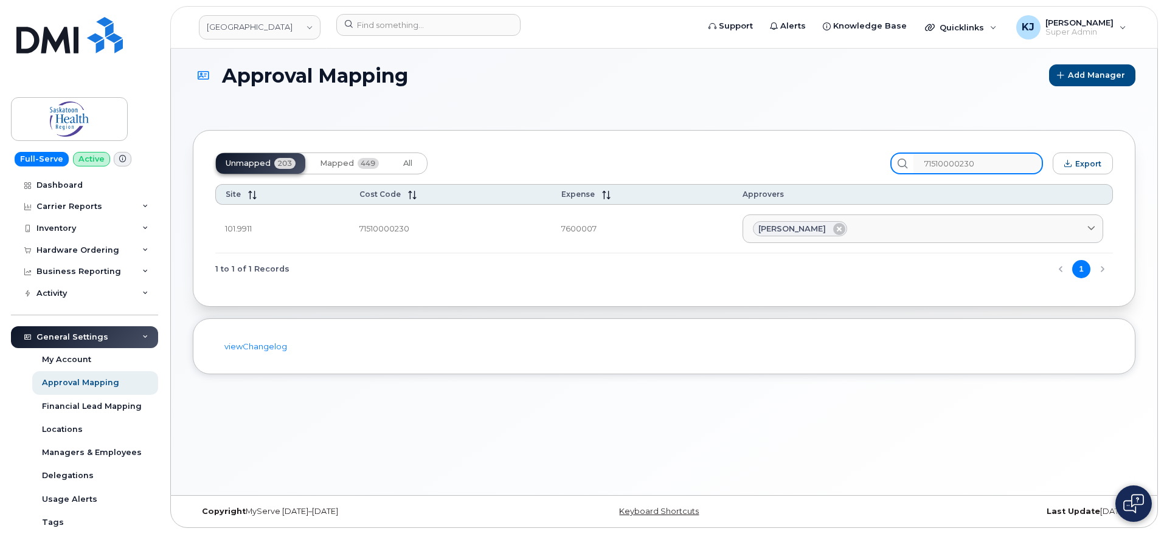
drag, startPoint x: 965, startPoint y: 162, endPoint x: 670, endPoint y: 139, distance: 295.8
click at [671, 139] on div "Unmapped 203 Mapped 449 All 71510000230 Export Site Cost Code Expense Approvers…" at bounding box center [664, 218] width 942 height 177
paste input "1"
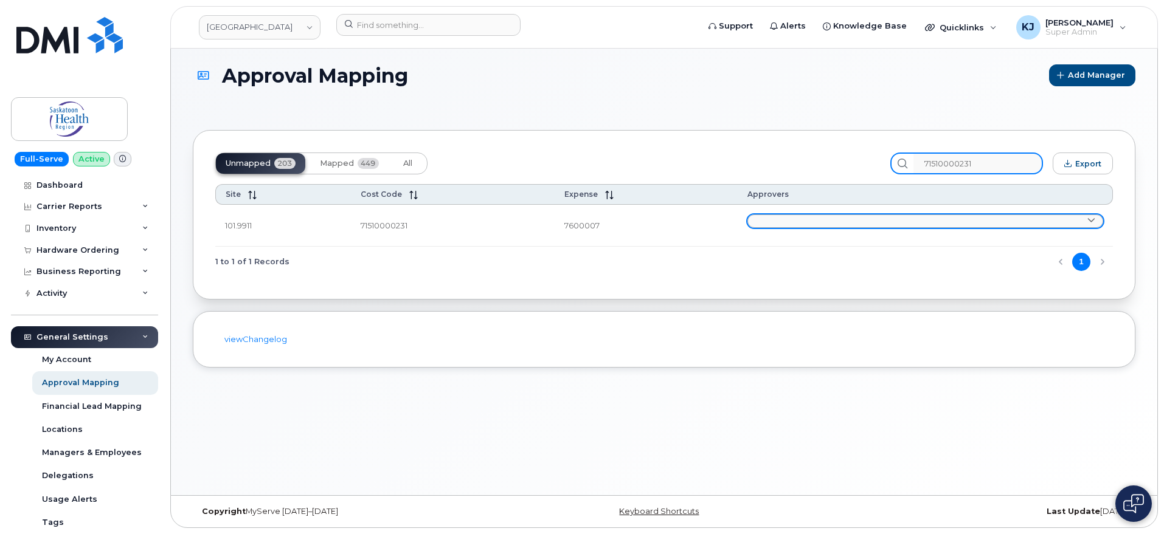
type input "71510000231"
click at [824, 217] on link at bounding box center [925, 221] width 356 height 13
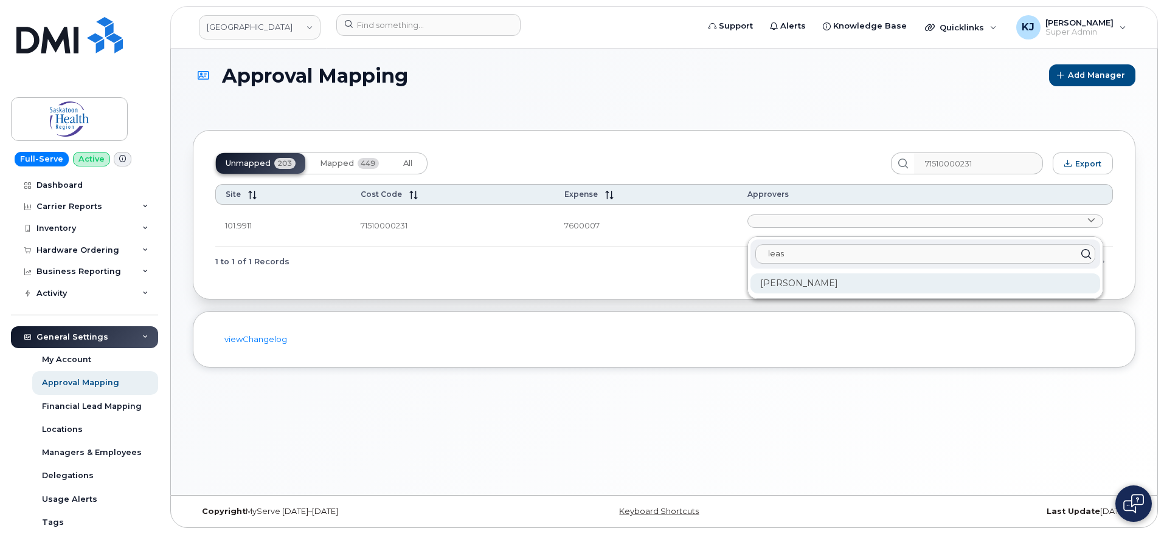
type input "leas"
click at [818, 283] on div "Jackie Leason" at bounding box center [925, 284] width 350 height 20
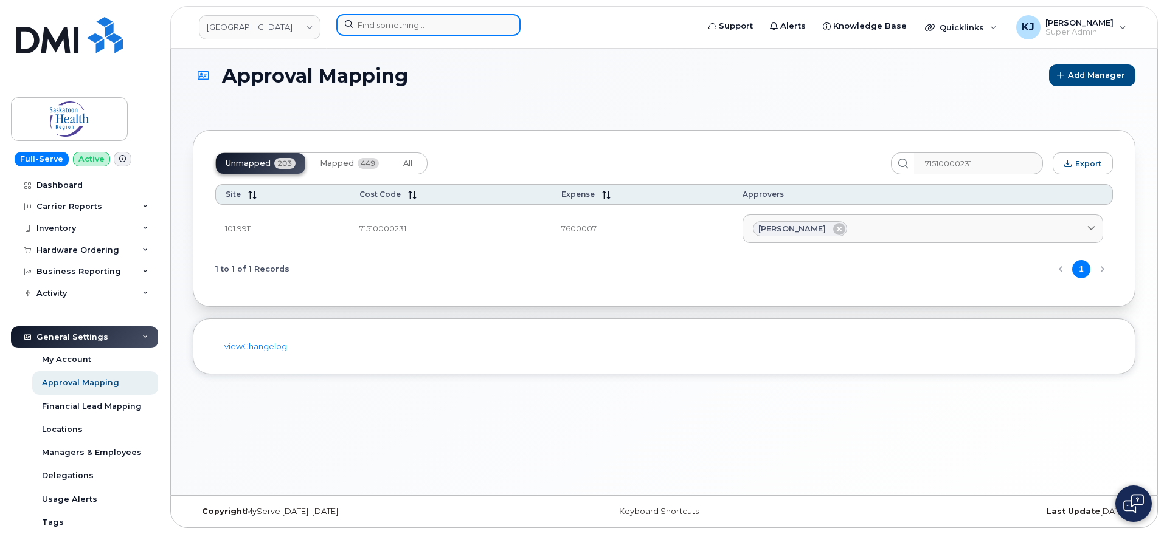
click at [412, 30] on input at bounding box center [428, 25] width 184 height 22
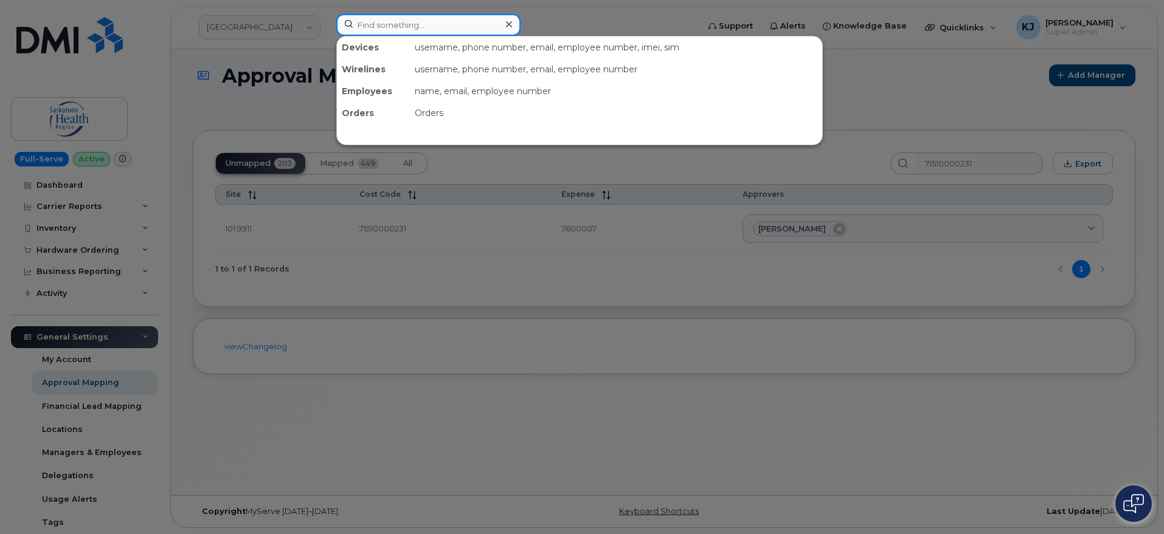
paste input "sheptonstall@techmationelectric.com"
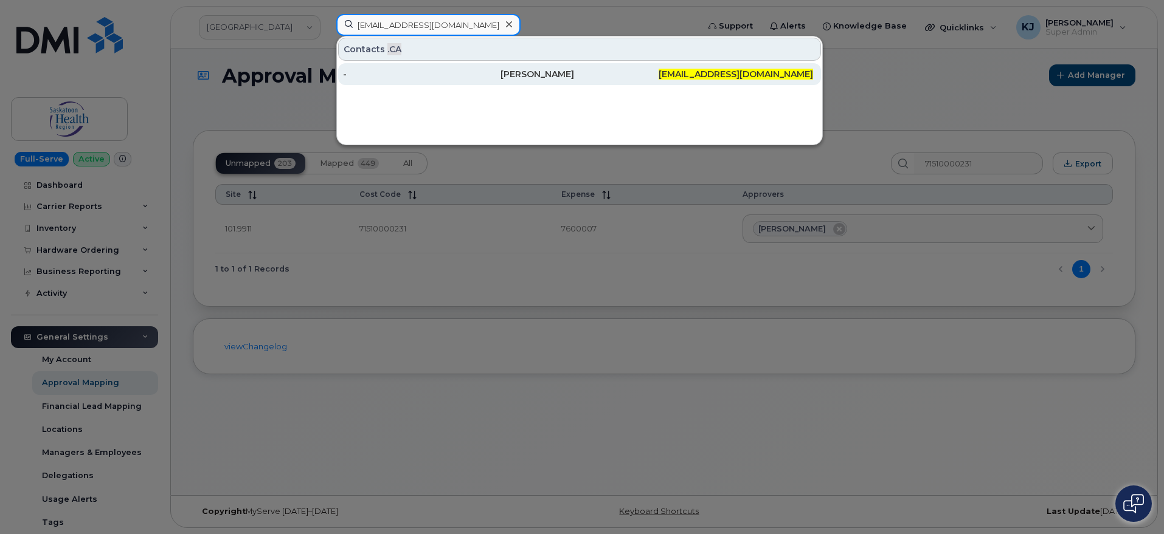
type input "sheptonstall@techmationelectric.com"
click at [494, 77] on div "-" at bounding box center [421, 74] width 157 height 12
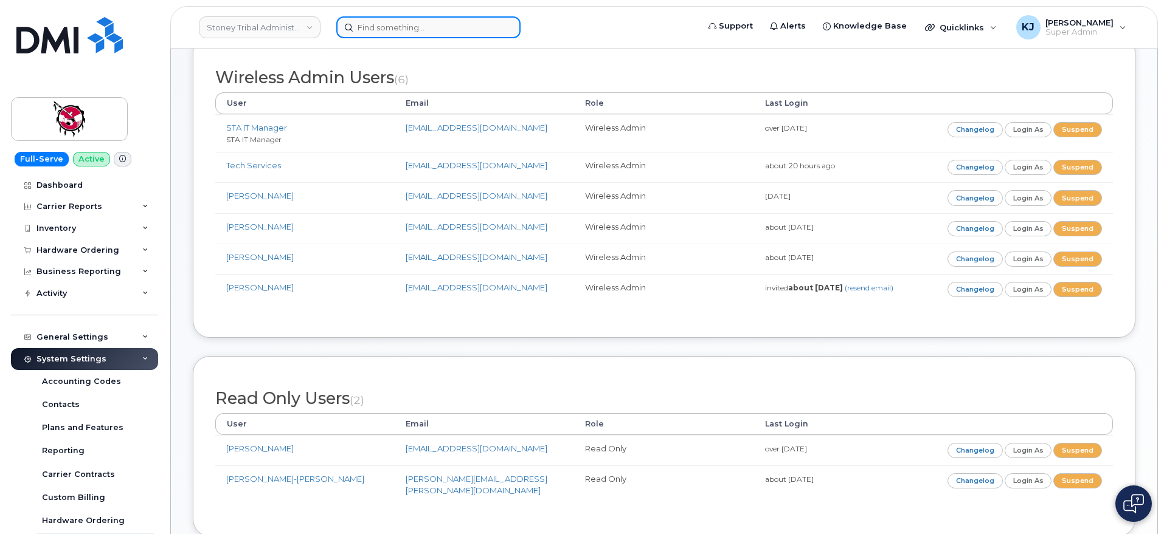
scroll to position [78, 0]
click at [384, 27] on input at bounding box center [428, 27] width 184 height 22
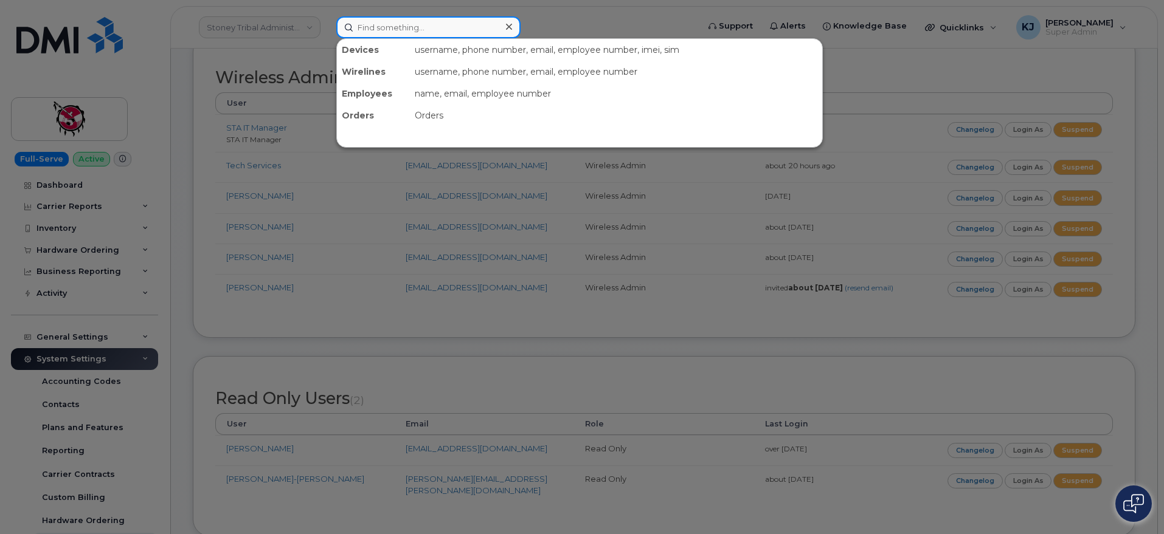
paste input "306-917-8012"
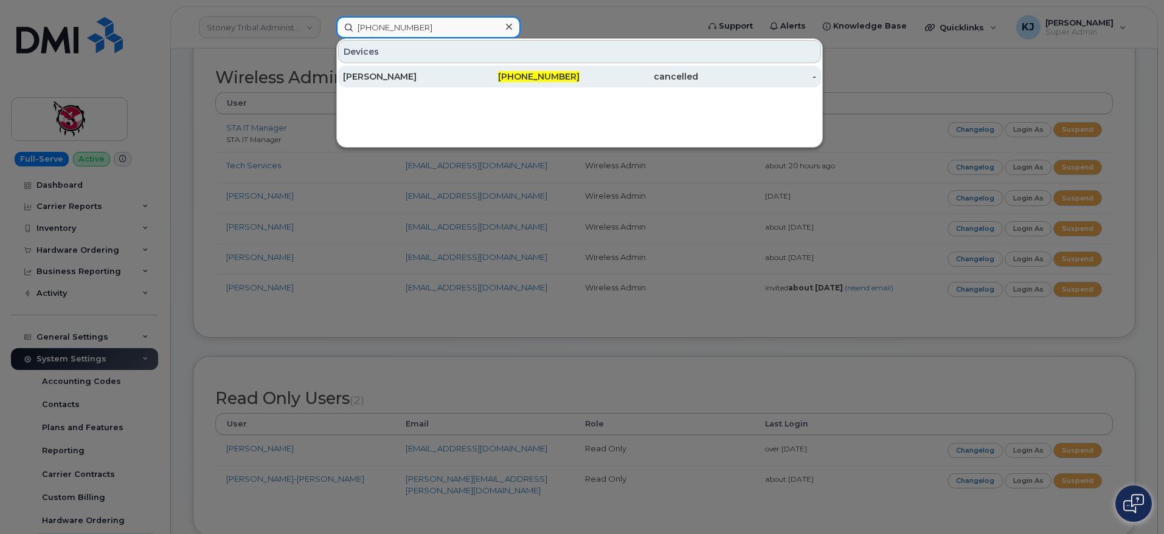
type input "306-917-8012"
click at [461, 84] on div "Gwen Pritchard" at bounding box center [520, 77] width 119 height 22
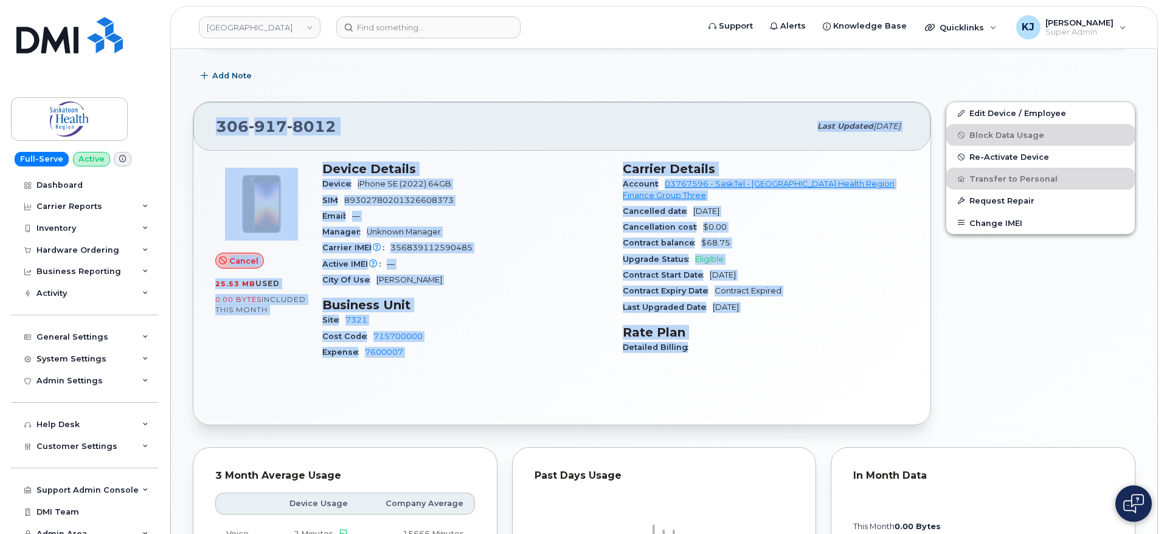
scroll to position [304, 0]
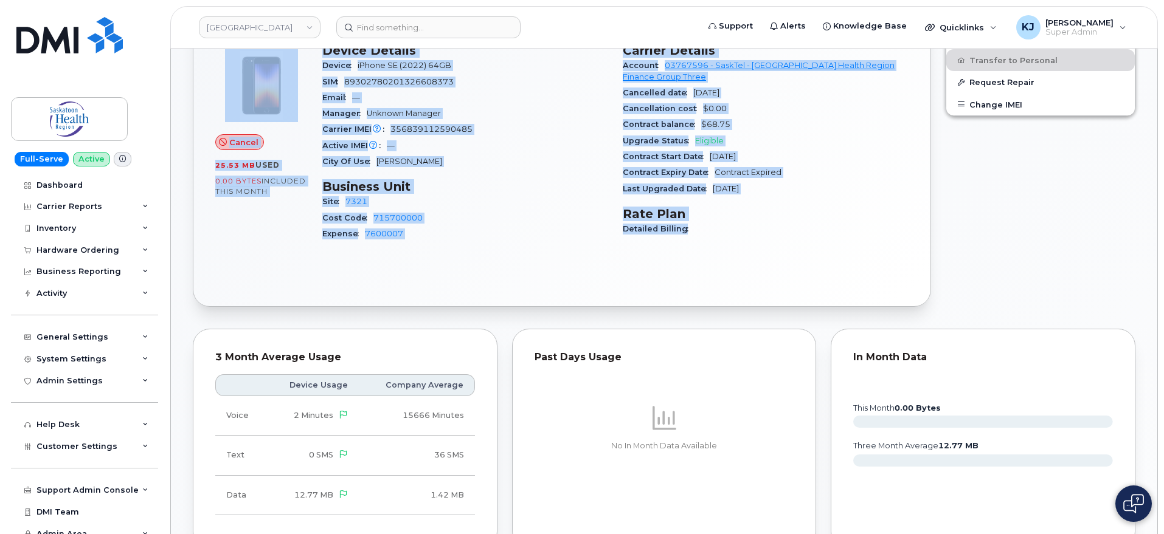
drag, startPoint x: 216, startPoint y: 79, endPoint x: 809, endPoint y: 242, distance: 615.3
copy div "[PERSON_NAME] Cancel Display Notes Carrier Support Tags List Add tags Add Note …"
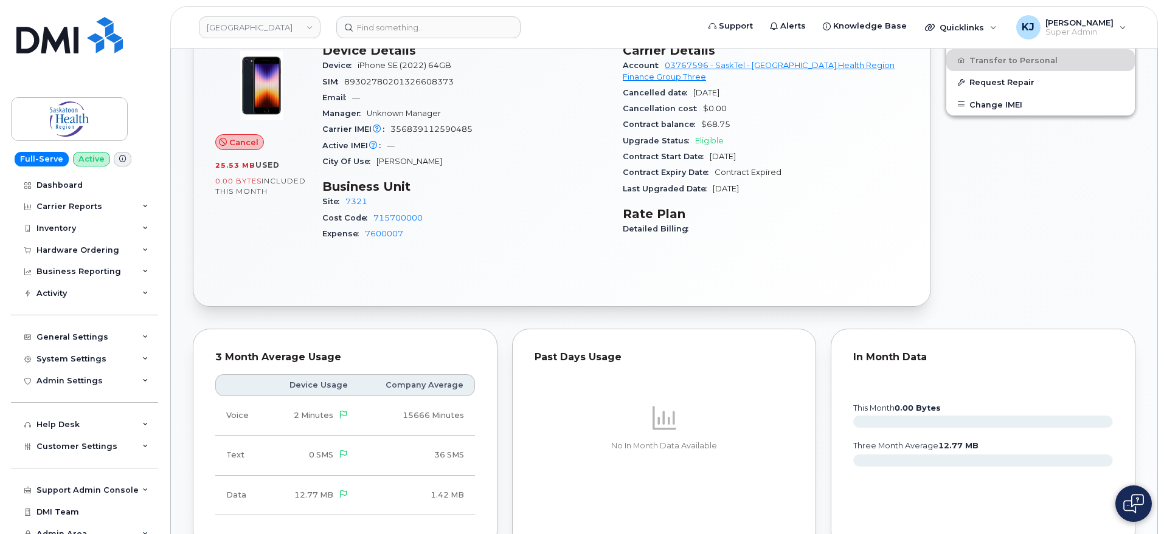
click at [643, 10] on header "Saskatoon Health Region Support Alerts Knowledge Base Quicklinks Suspend / Canc…" at bounding box center [663, 27] width 987 height 43
